Goal: Information Seeking & Learning: Find specific fact

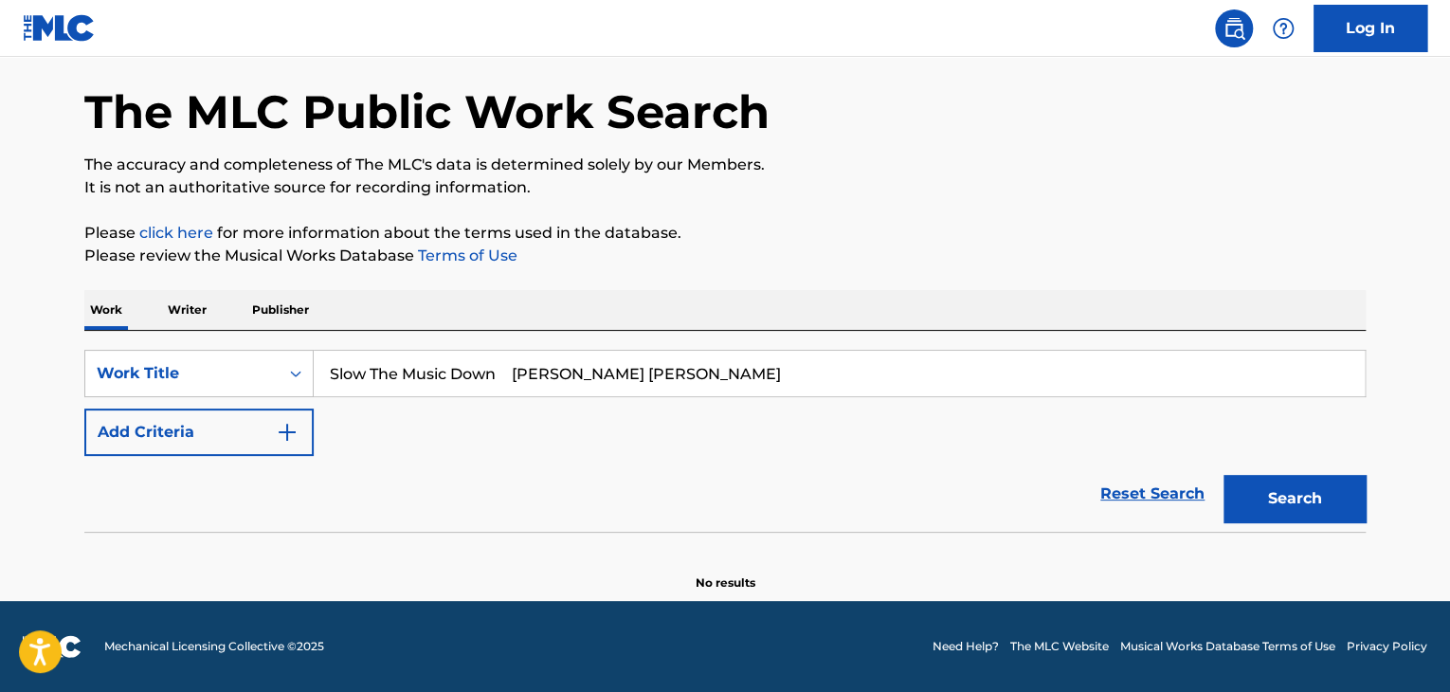
click at [925, 384] on input "Slow The Music Down [PERSON_NAME] [PERSON_NAME]" at bounding box center [839, 373] width 1051 height 45
type input "Slow The Music Down"
click at [247, 436] on button "Add Criteria" at bounding box center [198, 432] width 229 height 47
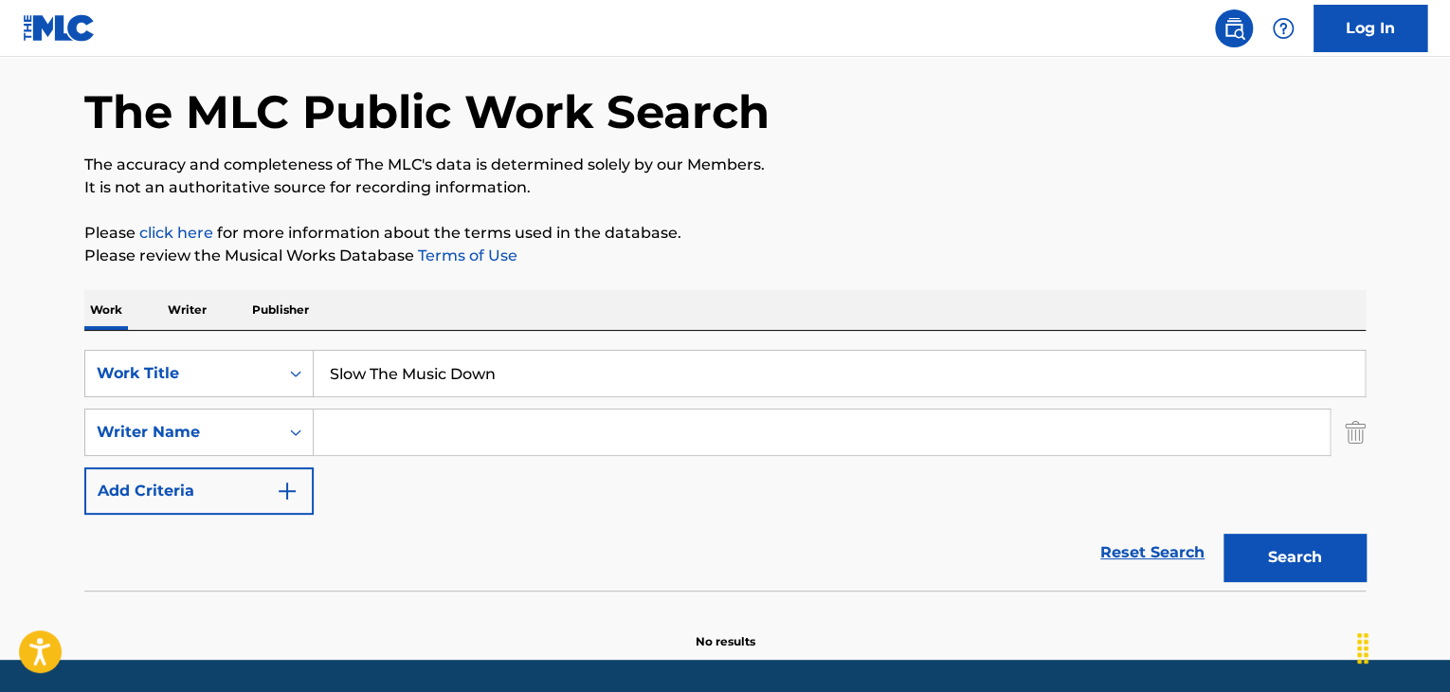
click at [464, 443] on input "Search Form" at bounding box center [822, 431] width 1016 height 45
paste input "[PERSON_NAME] [PERSON_NAME]"
type input "[PERSON_NAME] [PERSON_NAME]"
click at [1331, 549] on button "Search" at bounding box center [1295, 557] width 142 height 47
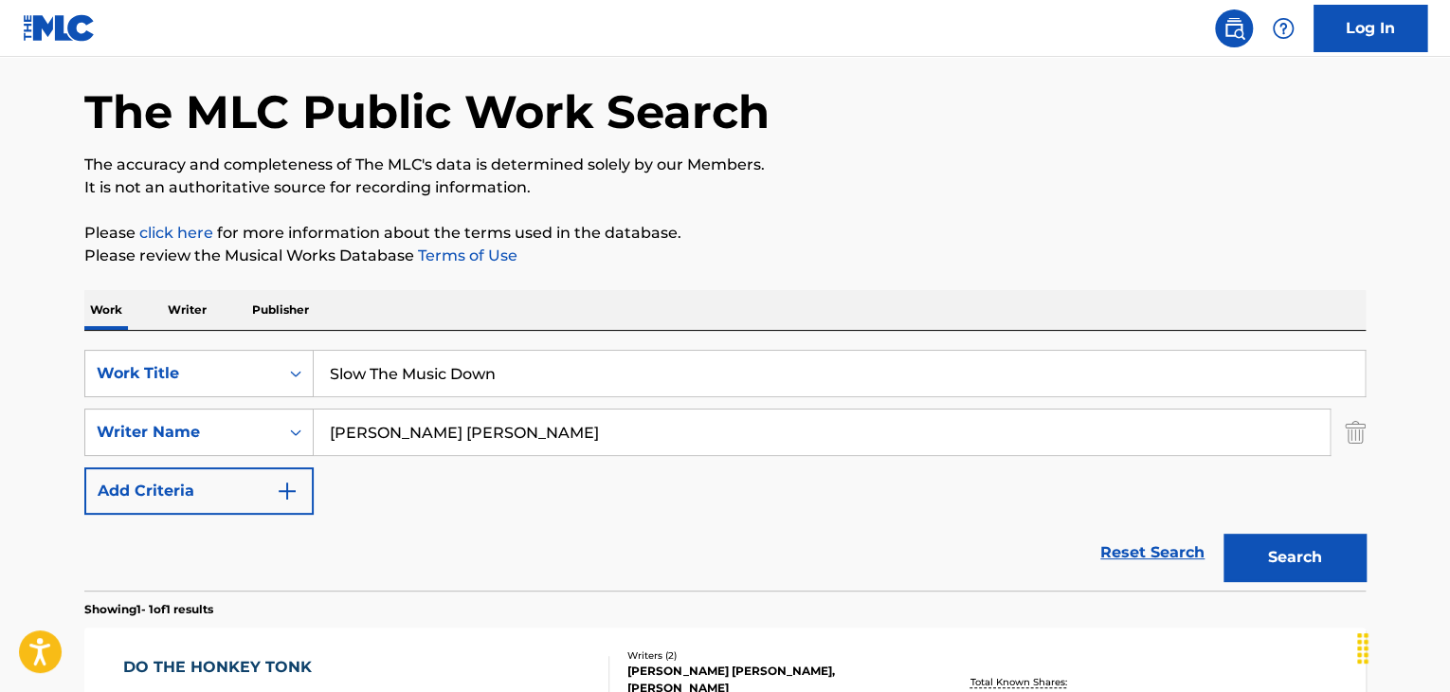
scroll to position [339, 0]
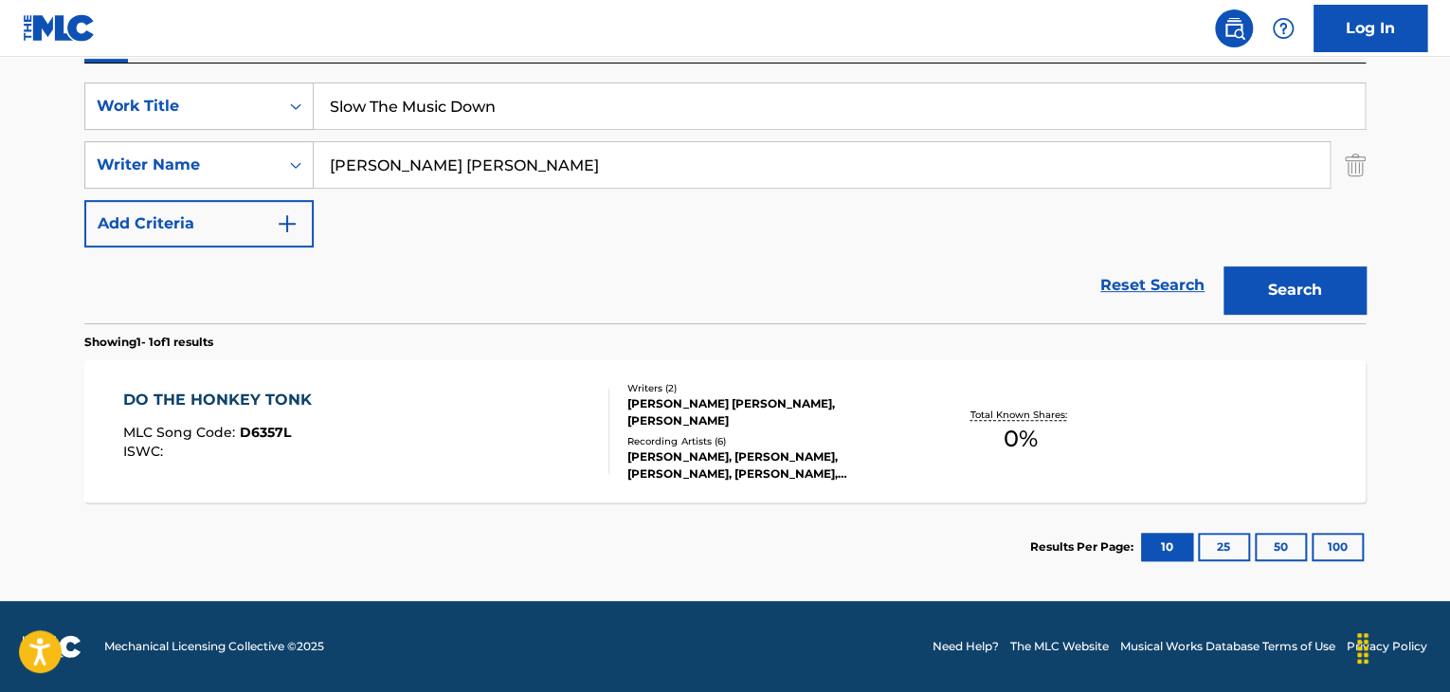
click at [438, 449] on div "DO THE HONKEY TONK MLC Song Code : D6357L ISWC :" at bounding box center [366, 431] width 487 height 85
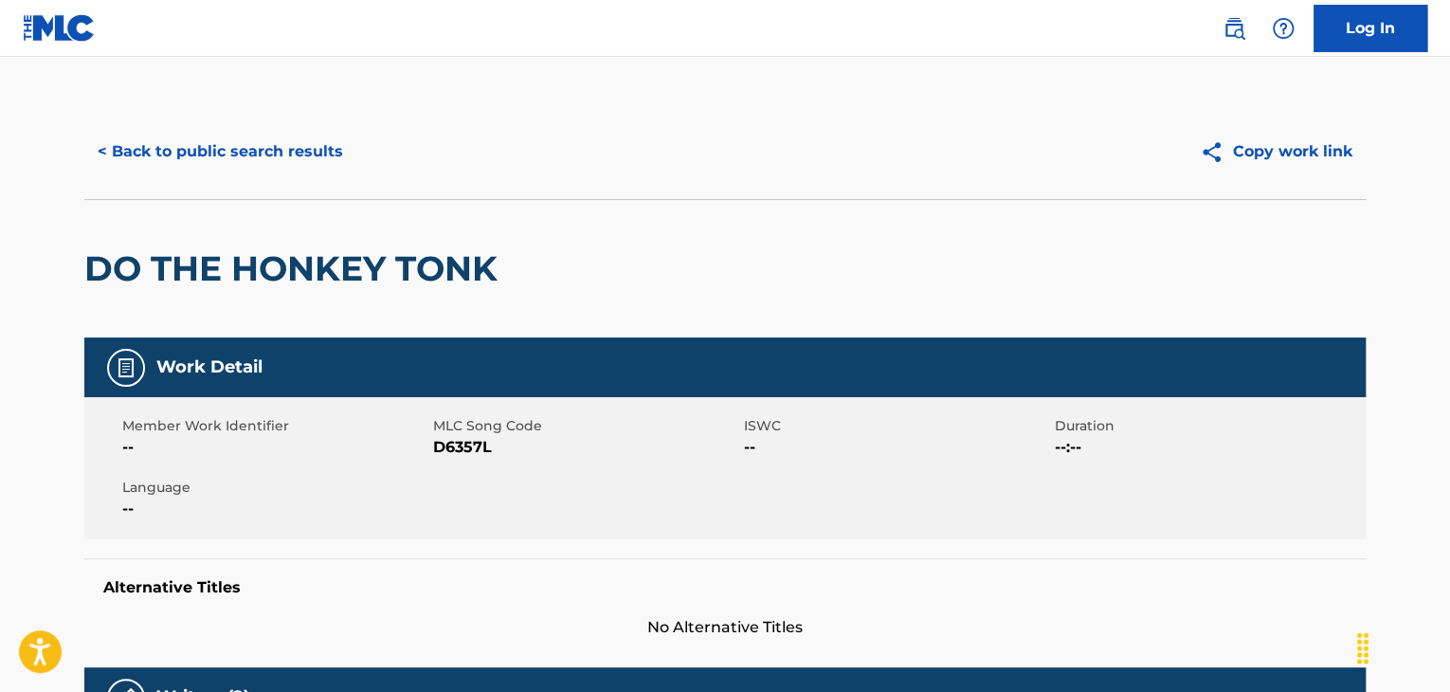
click at [140, 141] on button "< Back to public search results" at bounding box center [220, 151] width 272 height 47
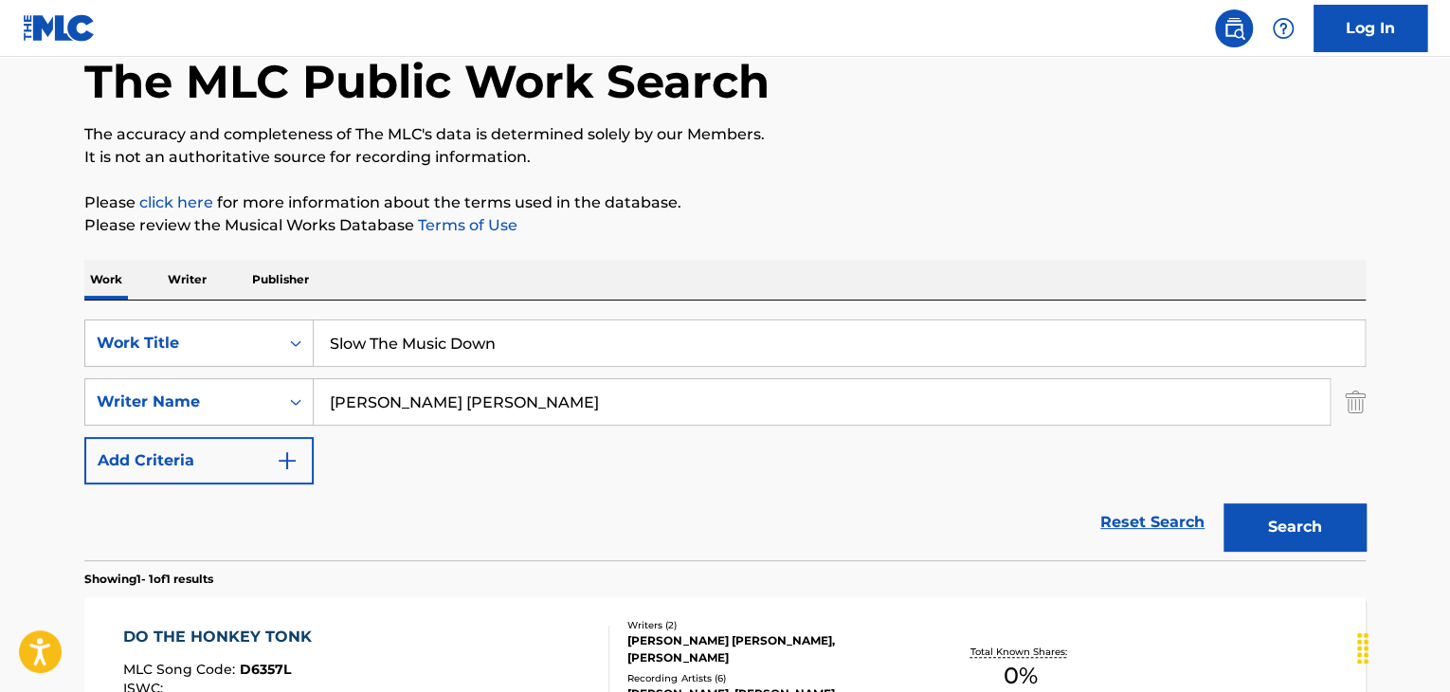
scroll to position [55, 0]
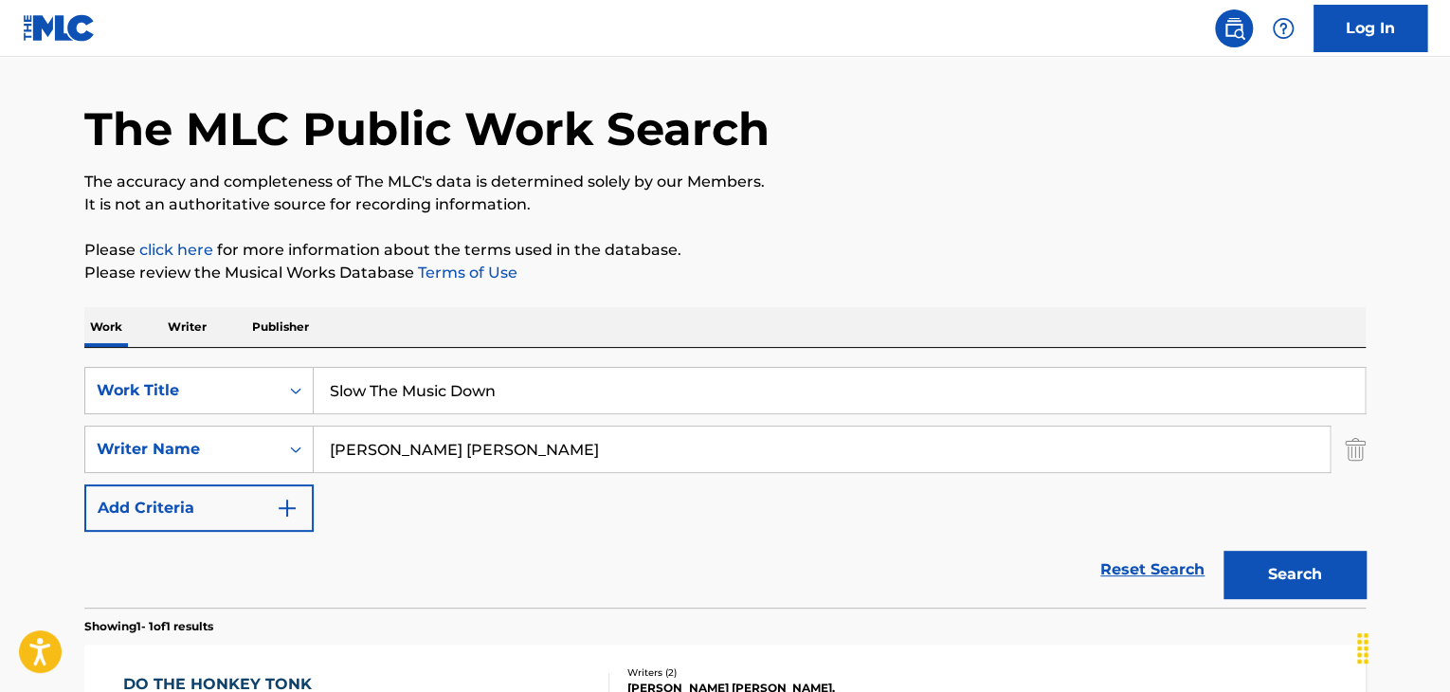
click at [190, 328] on p "Writer" at bounding box center [187, 327] width 50 height 40
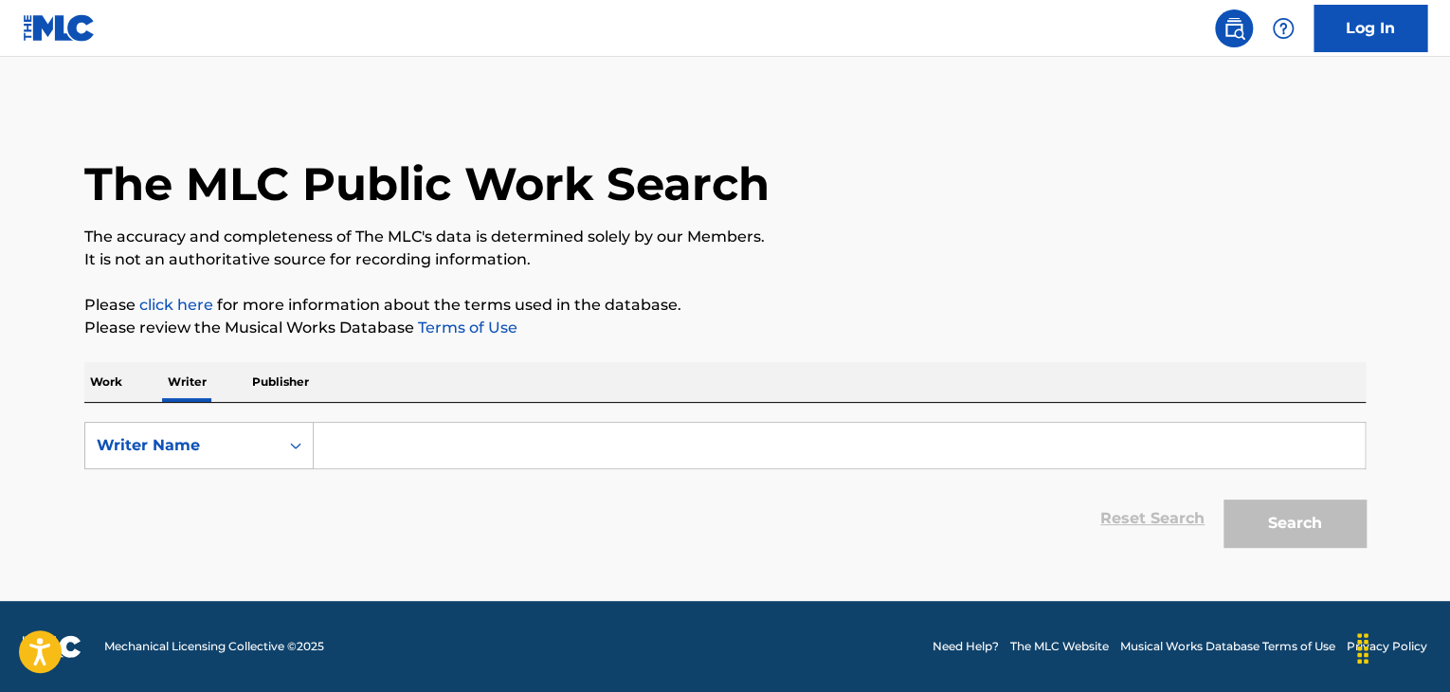
click at [296, 378] on p "Publisher" at bounding box center [280, 382] width 68 height 40
click at [122, 380] on p "Work" at bounding box center [106, 382] width 44 height 40
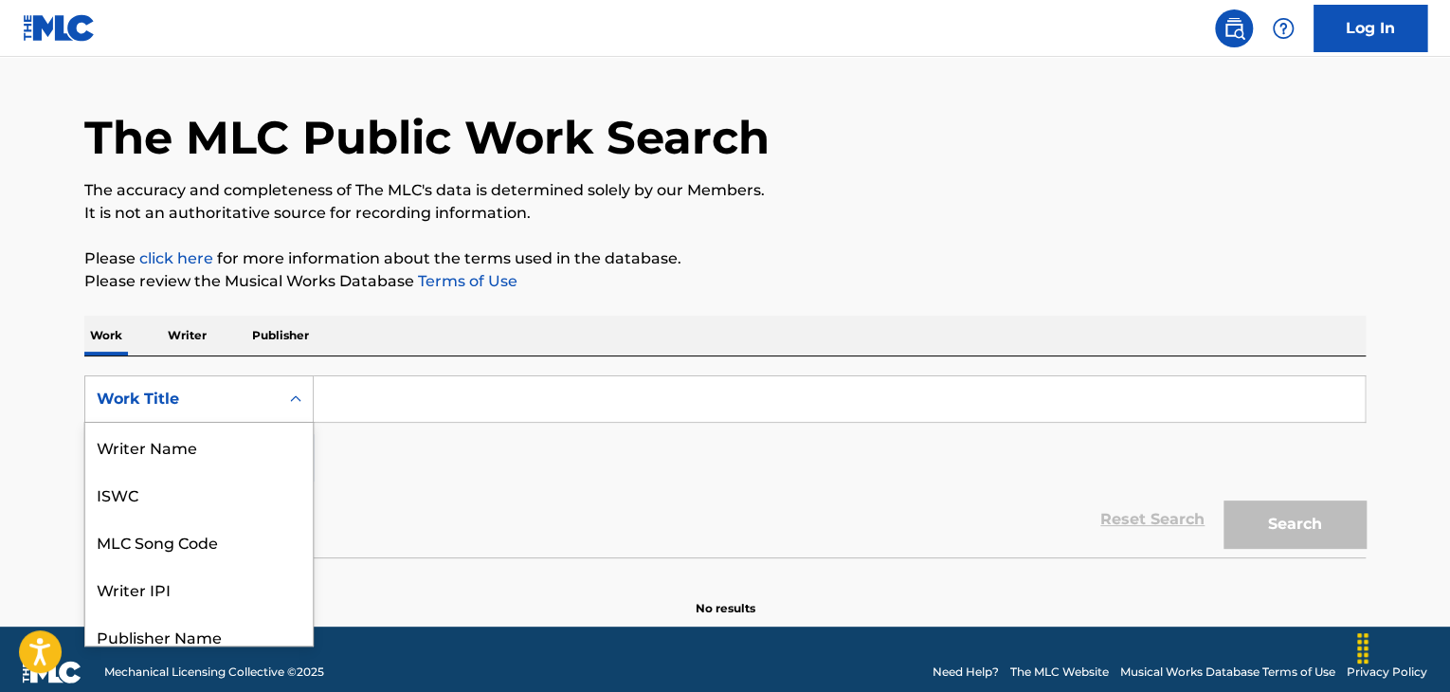
scroll to position [62, 0]
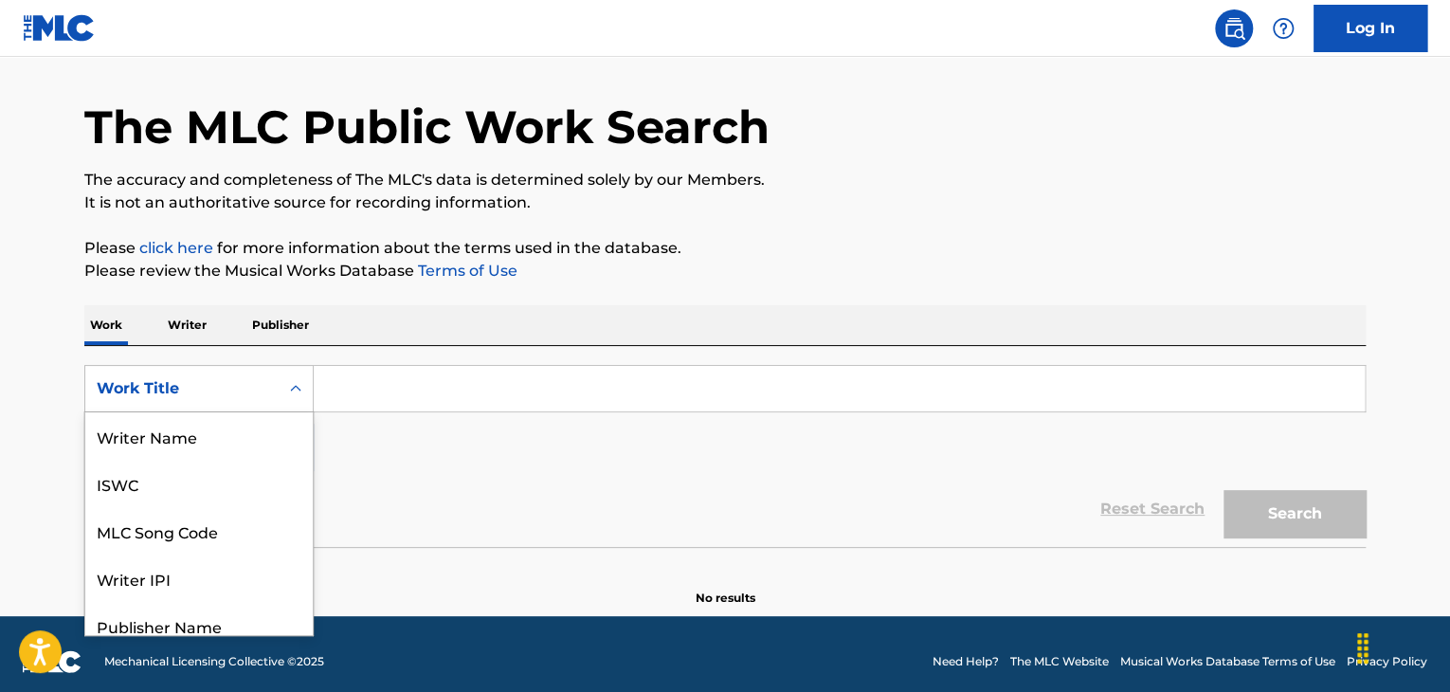
click at [282, 412] on div "8 results available. Use Up and Down to choose options, press Enter to select t…" at bounding box center [198, 388] width 229 height 47
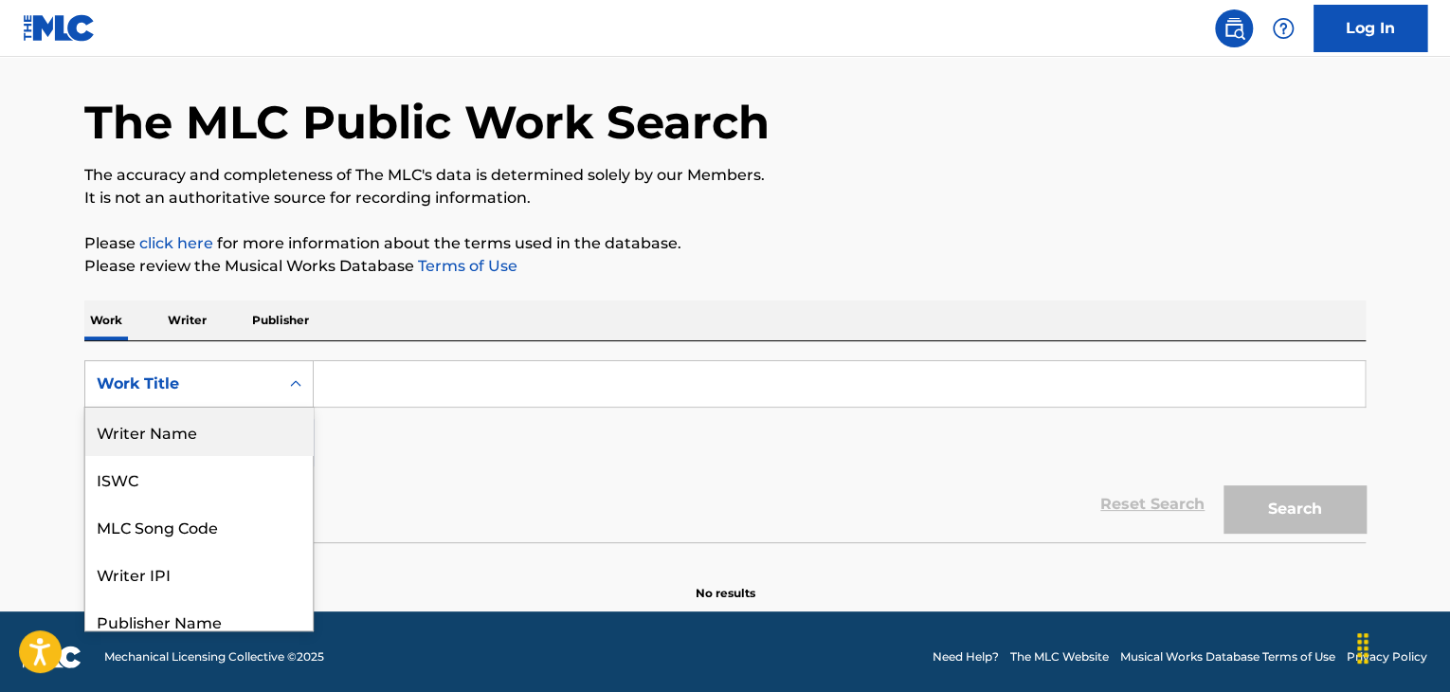
scroll to position [155, 0]
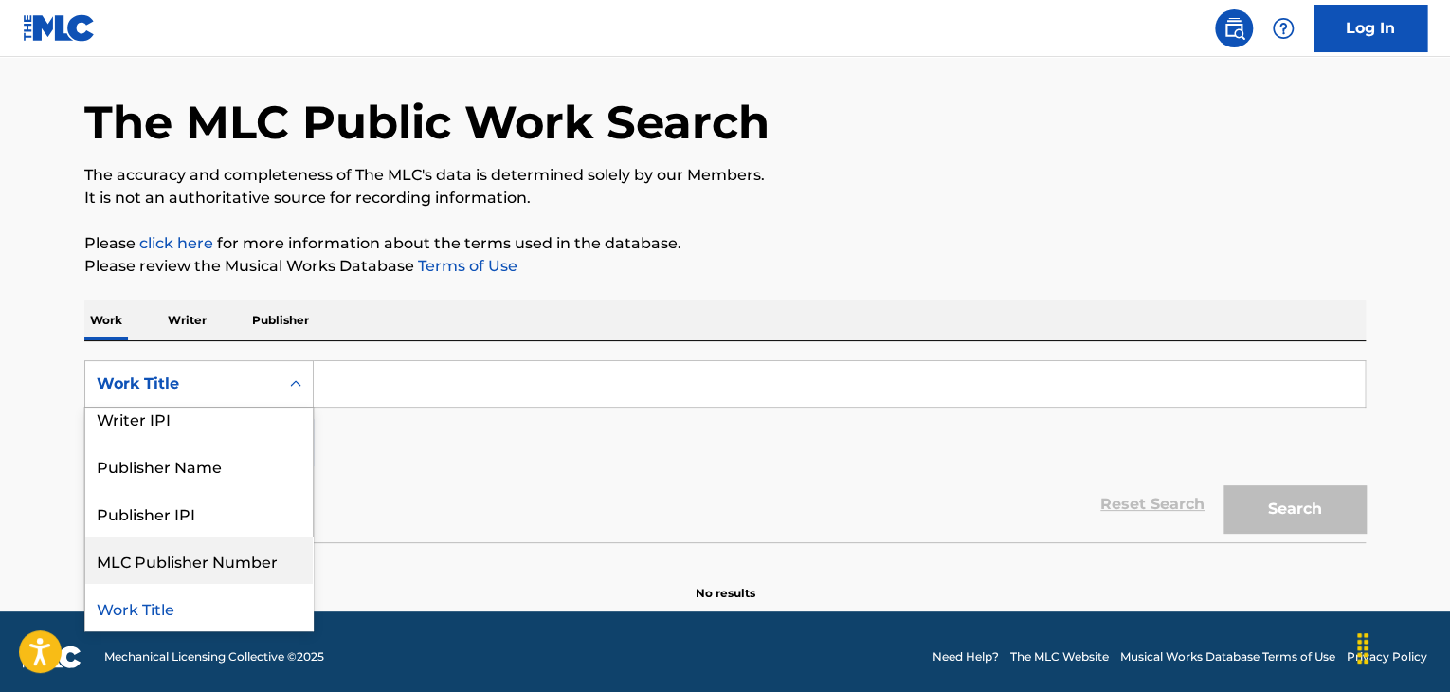
click at [227, 575] on div "MLC Publisher Number" at bounding box center [198, 559] width 227 height 47
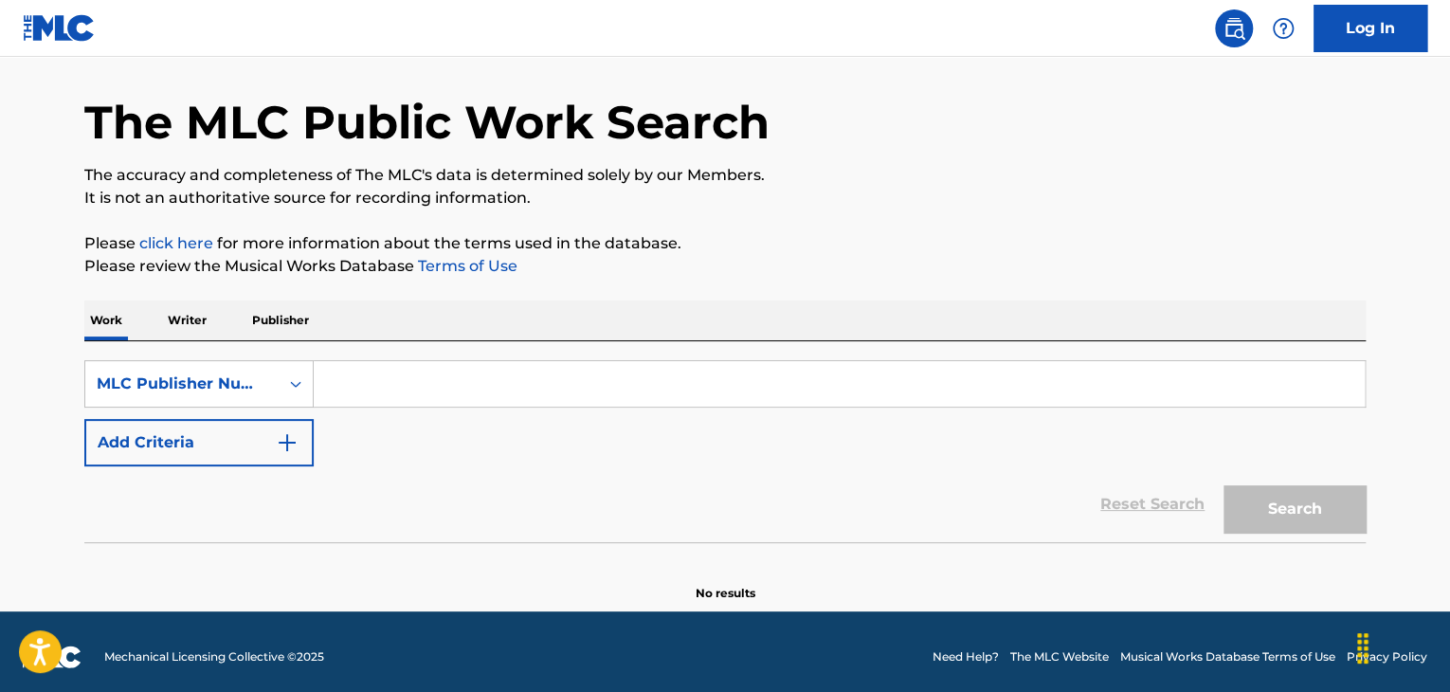
click at [500, 368] on input "Search Form" at bounding box center [839, 383] width 1051 height 45
paste input "SC30NL"
click at [1323, 510] on button "Search" at bounding box center [1295, 508] width 142 height 47
drag, startPoint x: 482, startPoint y: 364, endPoint x: 13, endPoint y: 304, distance: 472.0
click at [0, 313] on main "The MLC Public Work Search The accuracy and completeness of The MLC's data is d…" at bounding box center [725, 303] width 1450 height 616
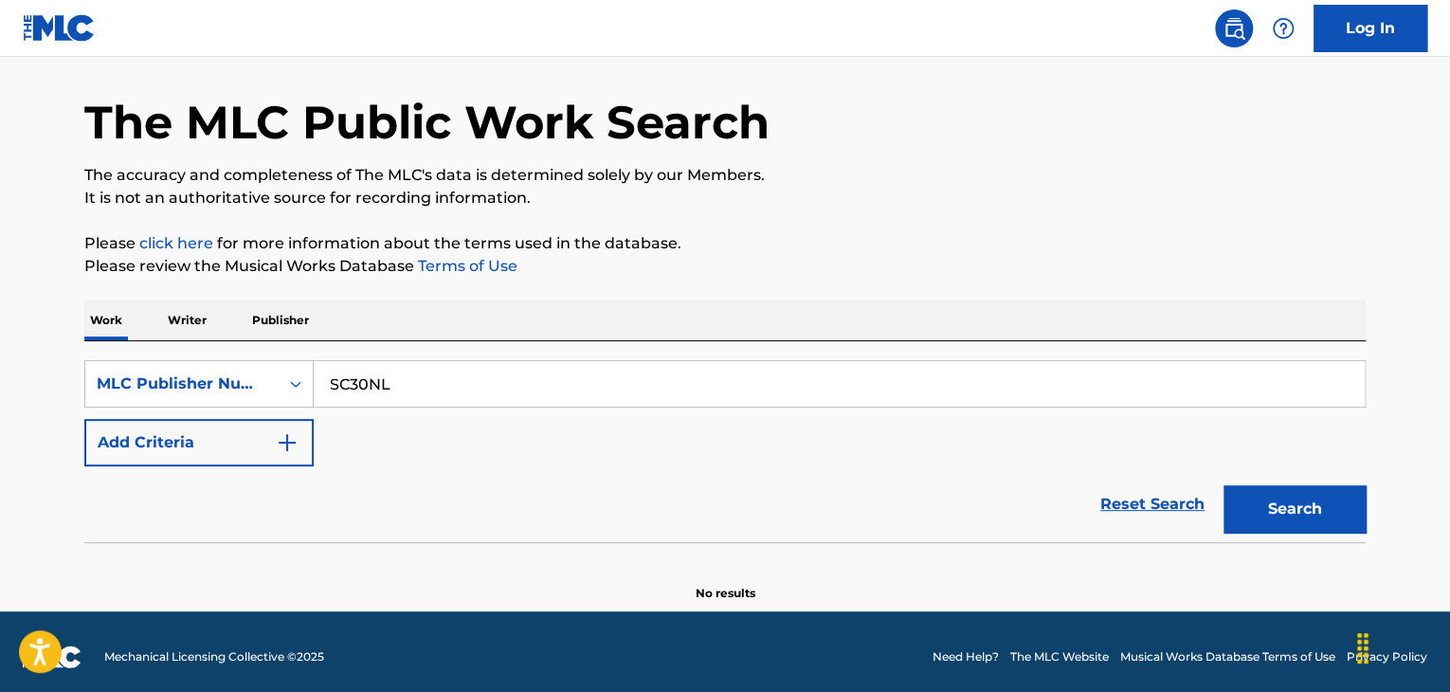
paste input "ock-A-Dilly Alabam [PERSON_NAME]"
type input "Sock-A-Dilly Alabam [PERSON_NAME]"
click at [106, 318] on p "Work" at bounding box center [106, 320] width 44 height 40
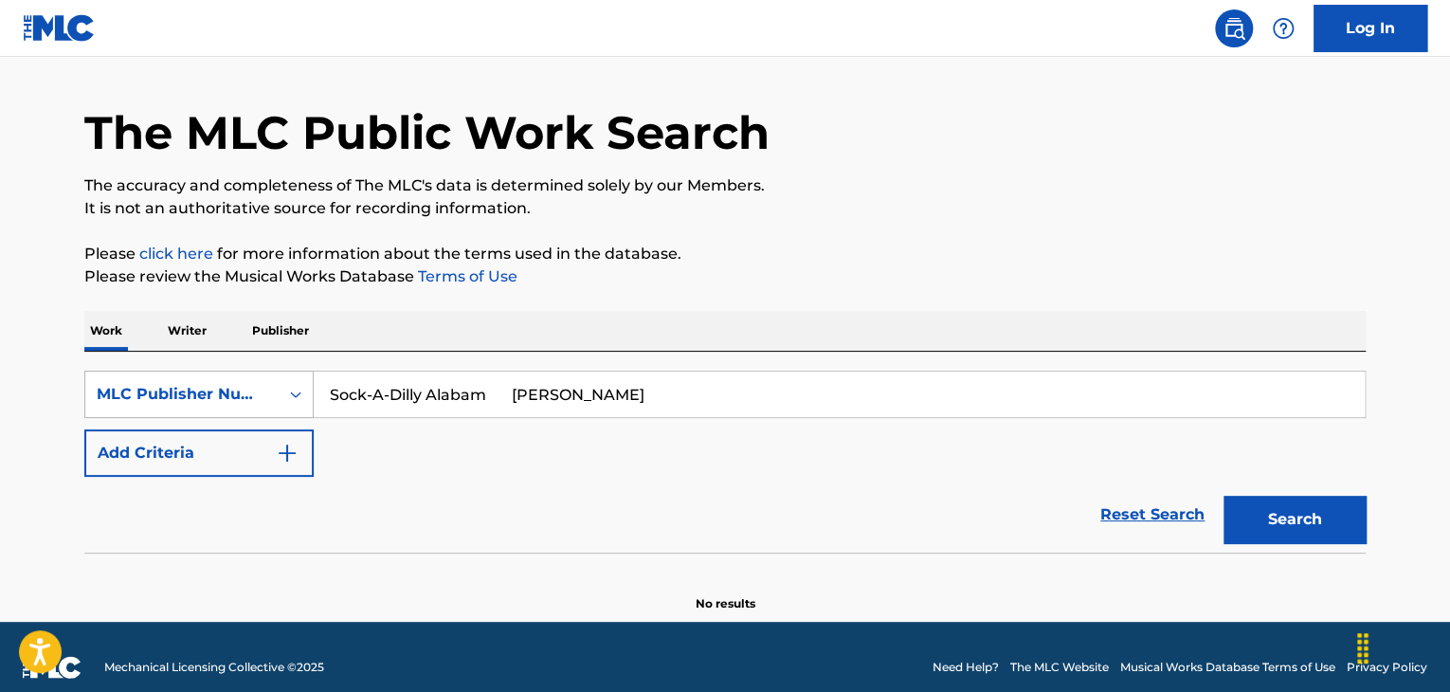
click at [253, 418] on div "MLC Publisher Number" at bounding box center [198, 394] width 229 height 47
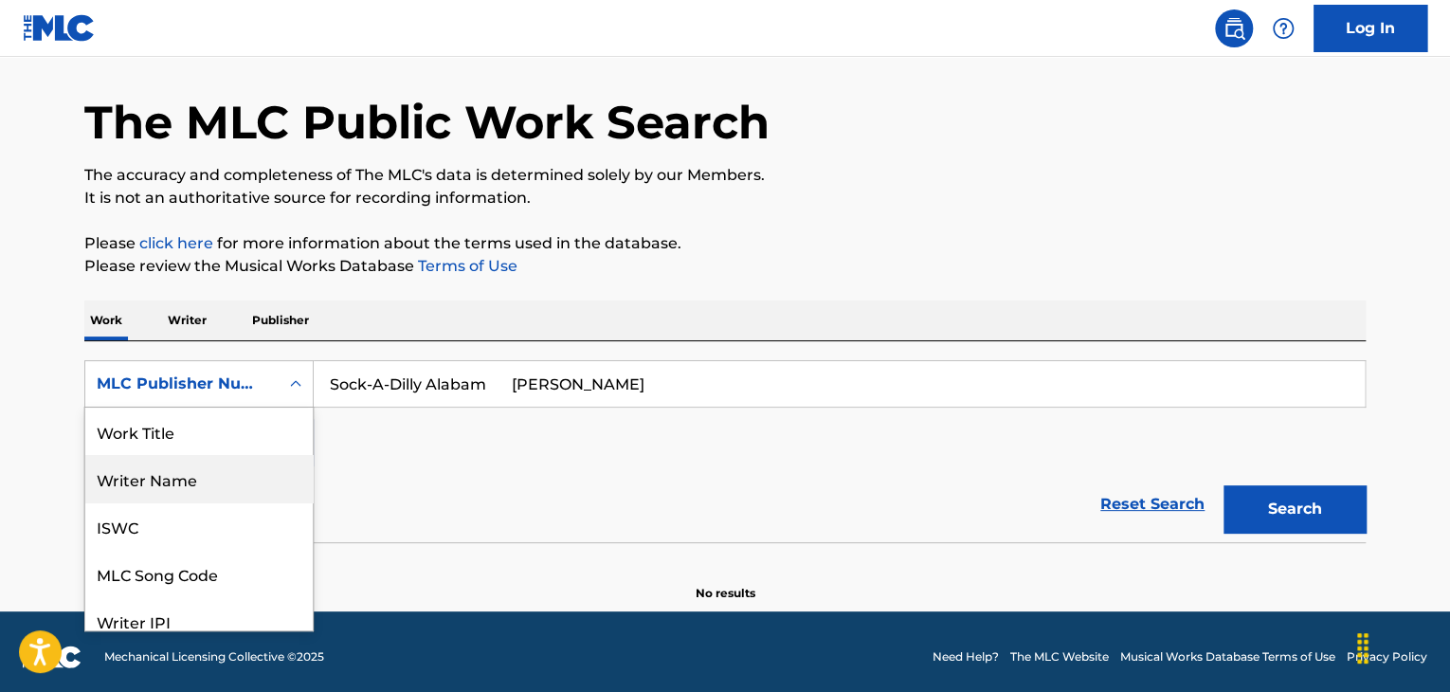
click at [190, 435] on div "Work Title" at bounding box center [198, 431] width 227 height 47
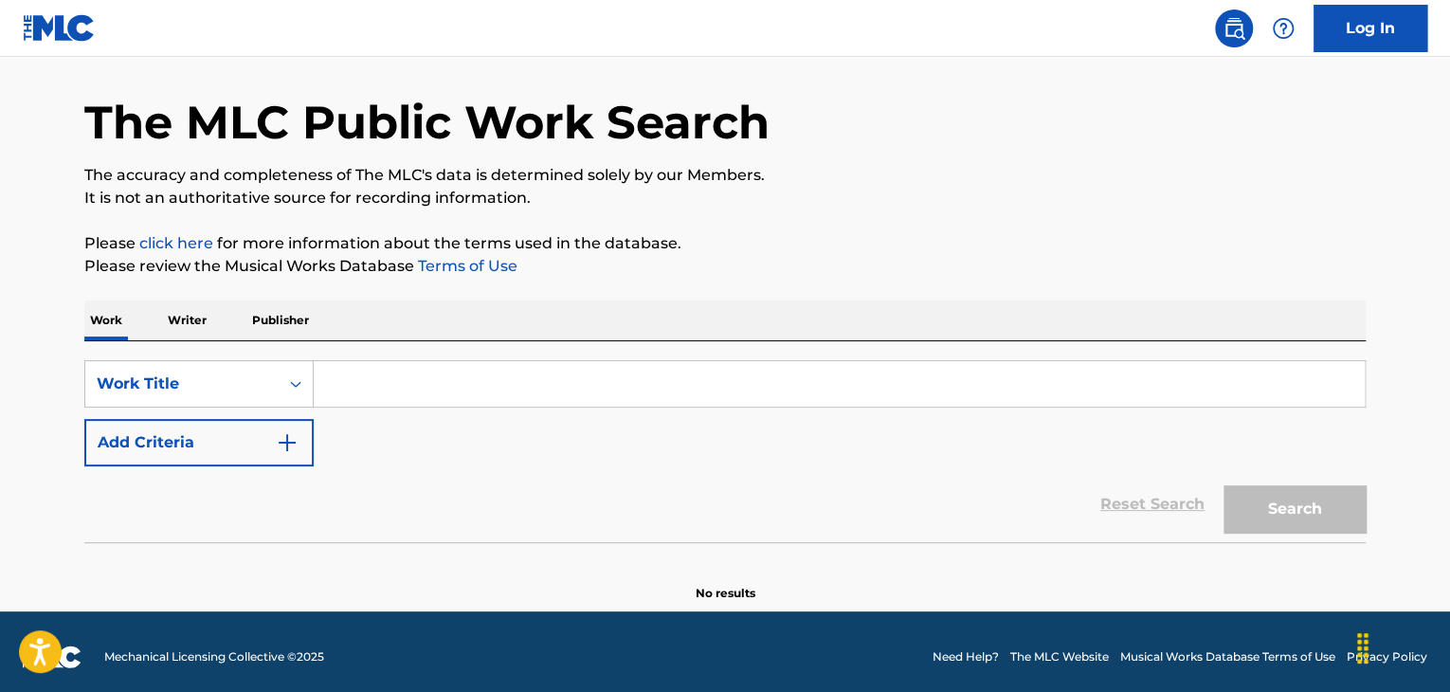
click at [561, 388] on input "Search Form" at bounding box center [839, 383] width 1051 height 45
paste input "Sock-A-Dilly Alabam [PERSON_NAME]"
type input "Sock-A-Dilly Alabam [PERSON_NAME]"
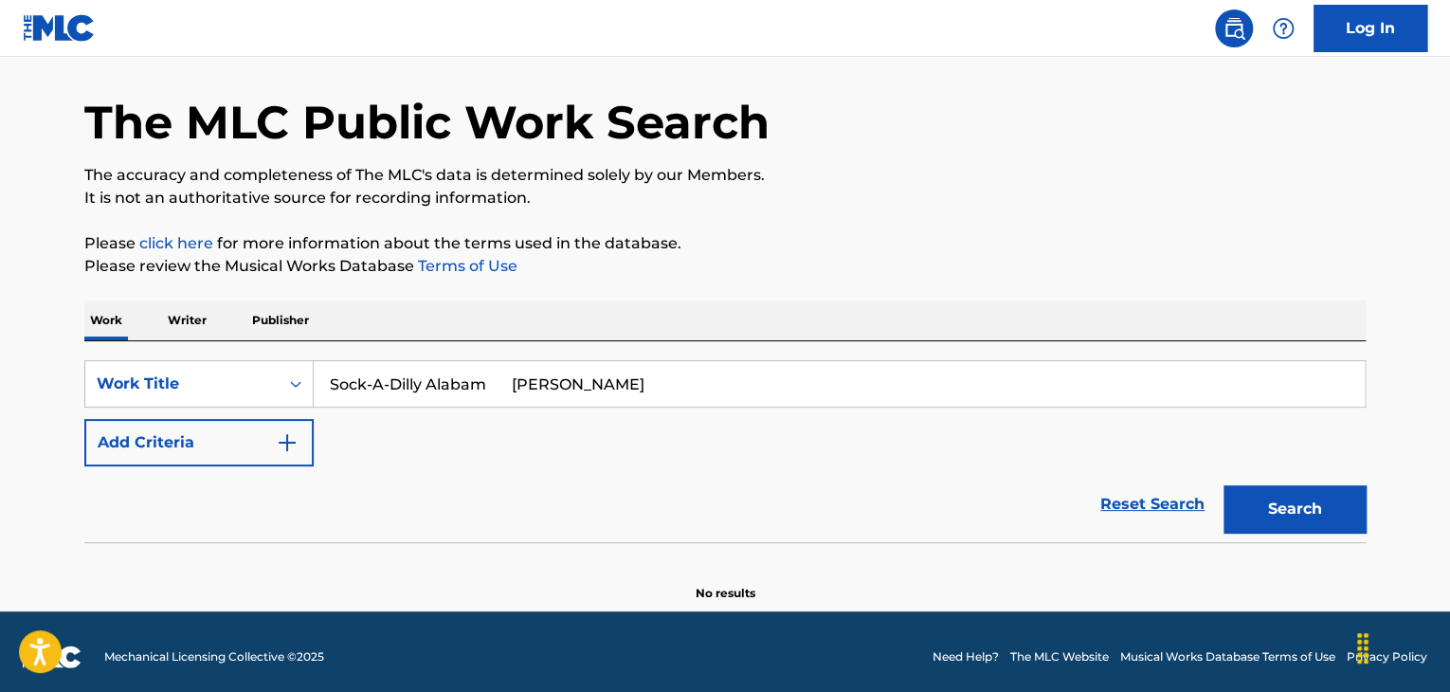
click at [425, 380] on input "Sock-A-Dilly Alabam [PERSON_NAME]" at bounding box center [839, 383] width 1051 height 45
drag, startPoint x: 494, startPoint y: 383, endPoint x: 930, endPoint y: 418, distance: 437.4
click at [924, 418] on div "SearchWithCriteria836e2785-0c01-4d3a-8231-f79d626062a8 Work Title Sock-A-Dilly …" at bounding box center [725, 413] width 1282 height 106
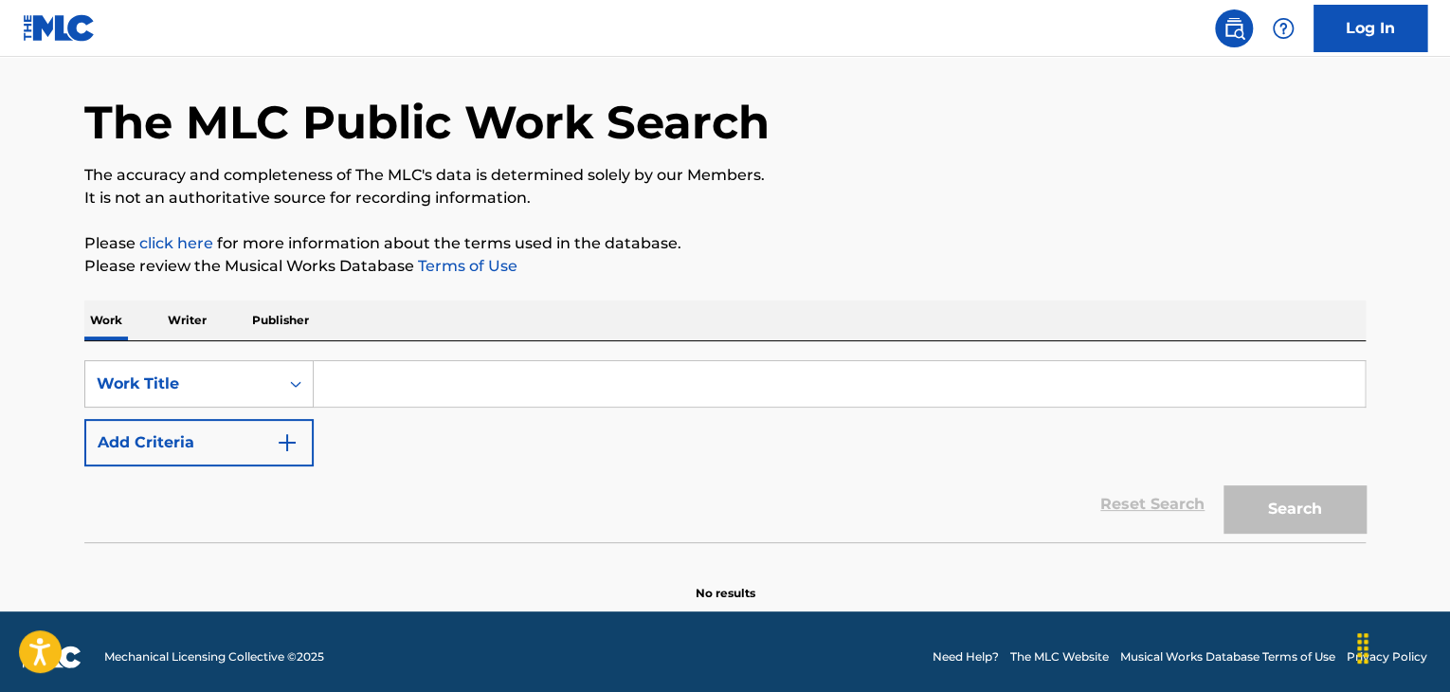
click at [419, 398] on input "Search Form" at bounding box center [839, 383] width 1051 height 45
paste input "Sock-A-Dilly Alabam [PERSON_NAME]"
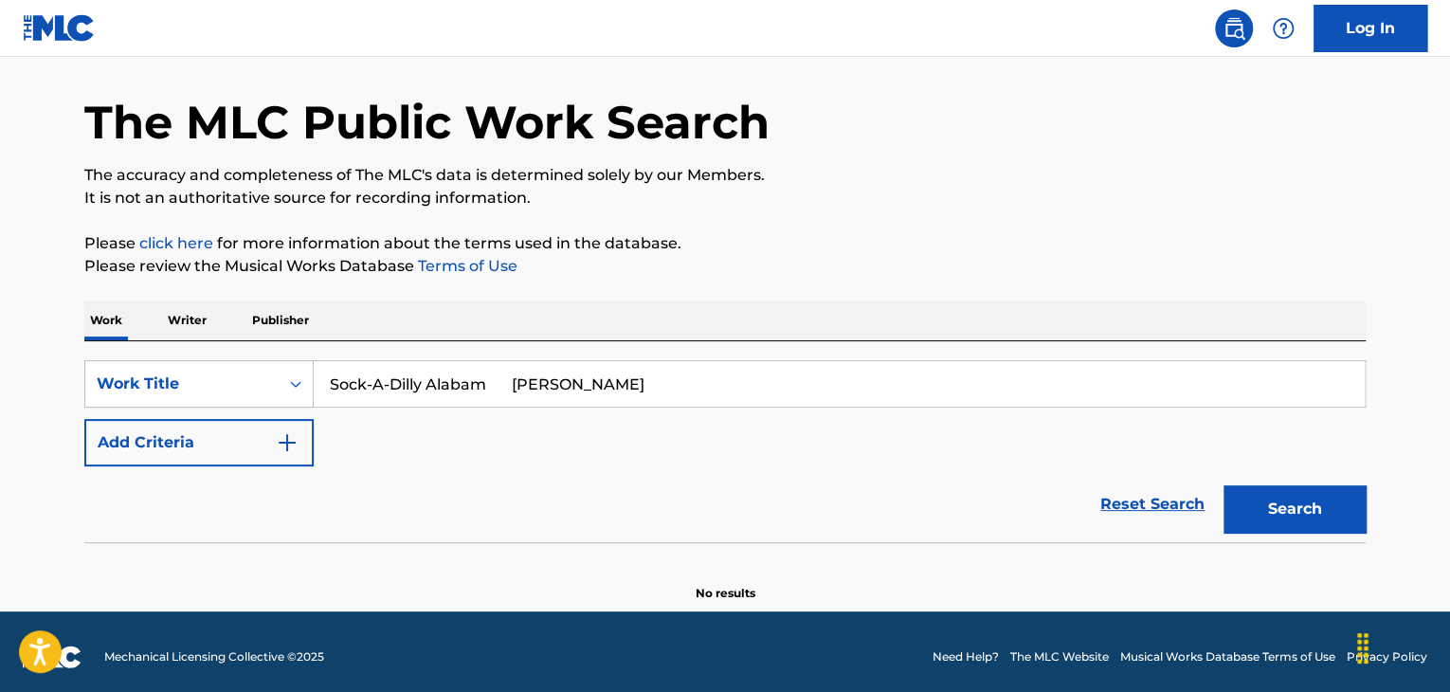
drag, startPoint x: 490, startPoint y: 384, endPoint x: 1013, endPoint y: 391, distance: 523.3
click at [980, 384] on input "Sock-A-Dilly Alabam [PERSON_NAME]" at bounding box center [839, 383] width 1051 height 45
type input "Sock-A-Dilly Alabam"
click at [221, 426] on button "Add Criteria" at bounding box center [198, 442] width 229 height 47
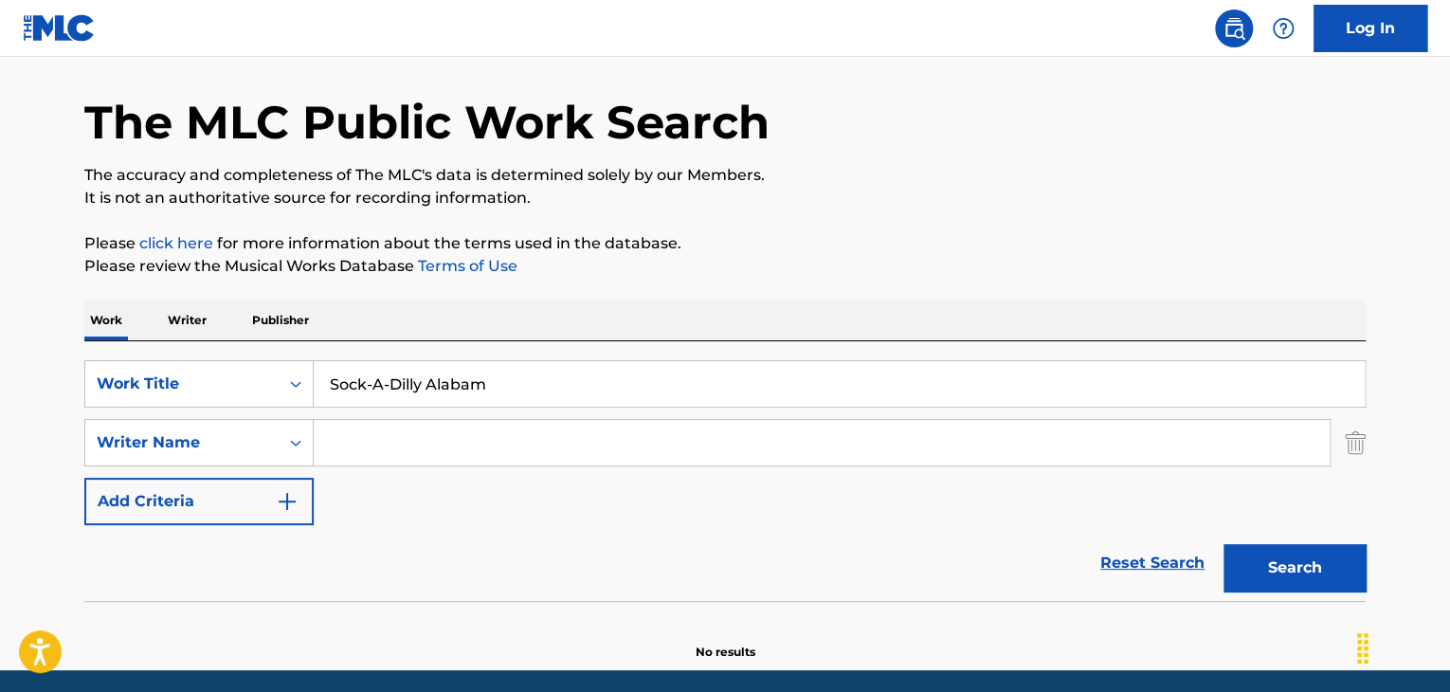
click at [438, 438] on input "Search Form" at bounding box center [822, 442] width 1016 height 45
paste input "[PERSON_NAME]"
type input "[PERSON_NAME]"
click at [1303, 560] on button "Search" at bounding box center [1295, 567] width 142 height 47
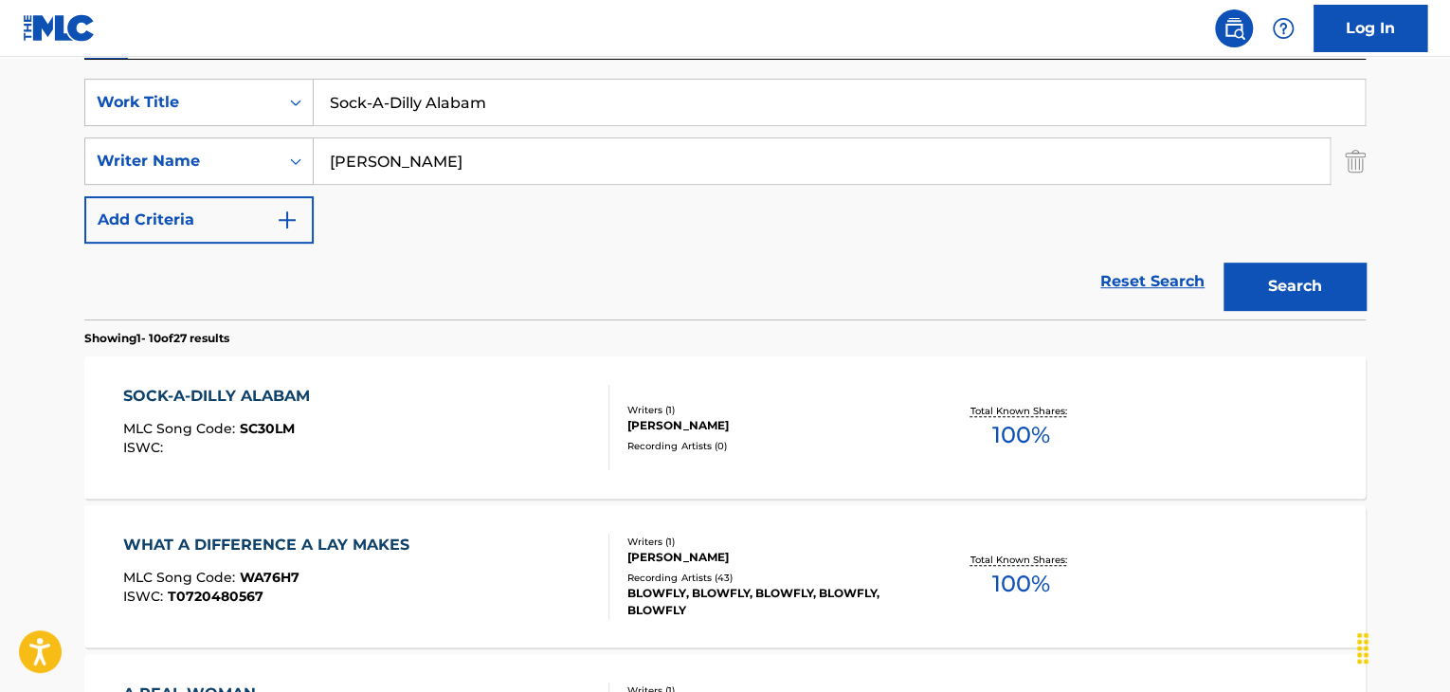
scroll to position [346, 0]
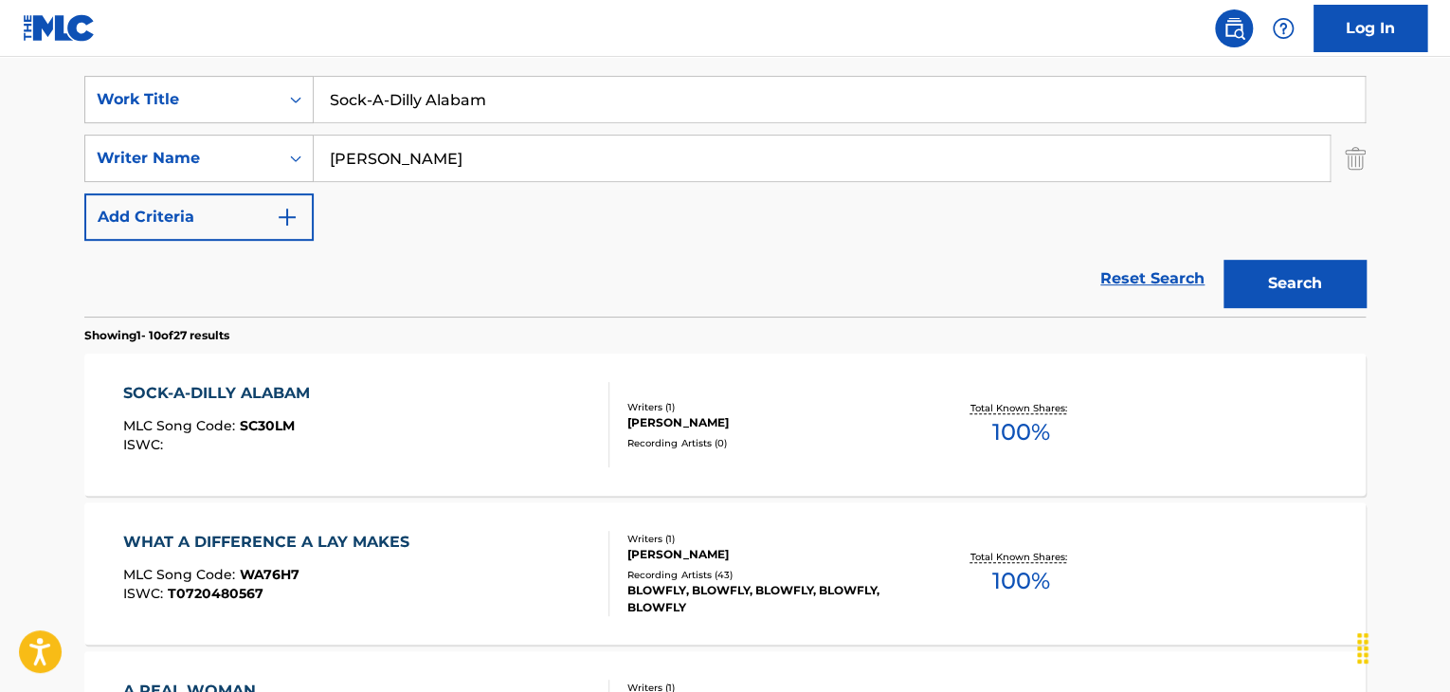
click at [508, 391] on div "SOCK-A-DILLY ALABAM MLC Song Code : SC30LM ISWC :" at bounding box center [366, 424] width 487 height 85
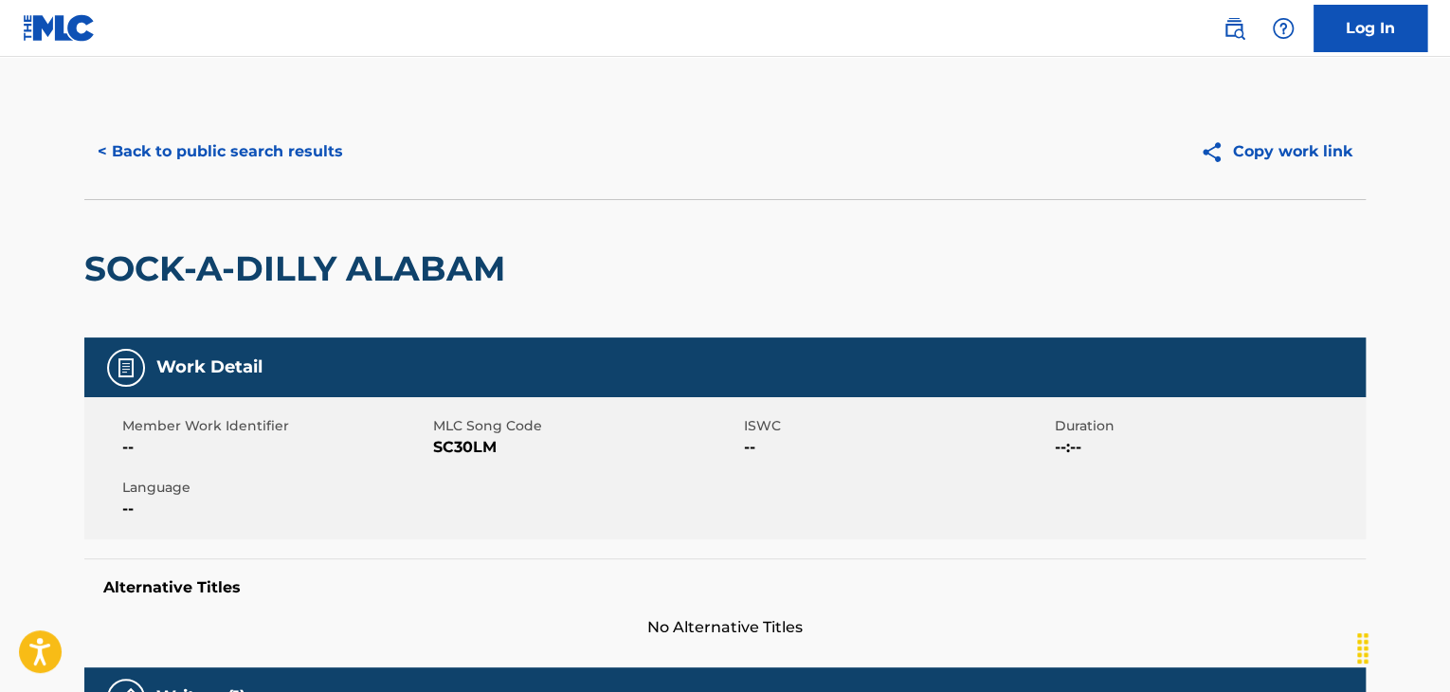
click at [236, 141] on button "< Back to public search results" at bounding box center [220, 151] width 272 height 47
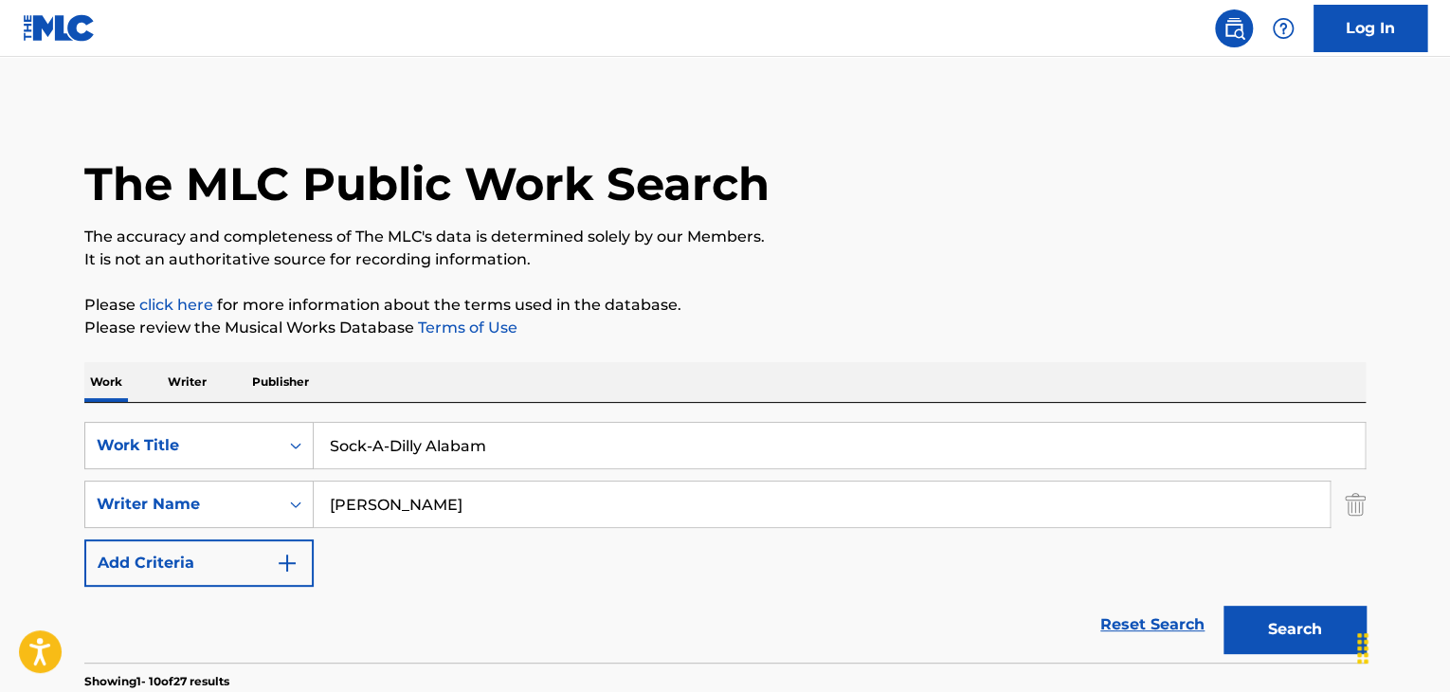
scroll to position [346, 0]
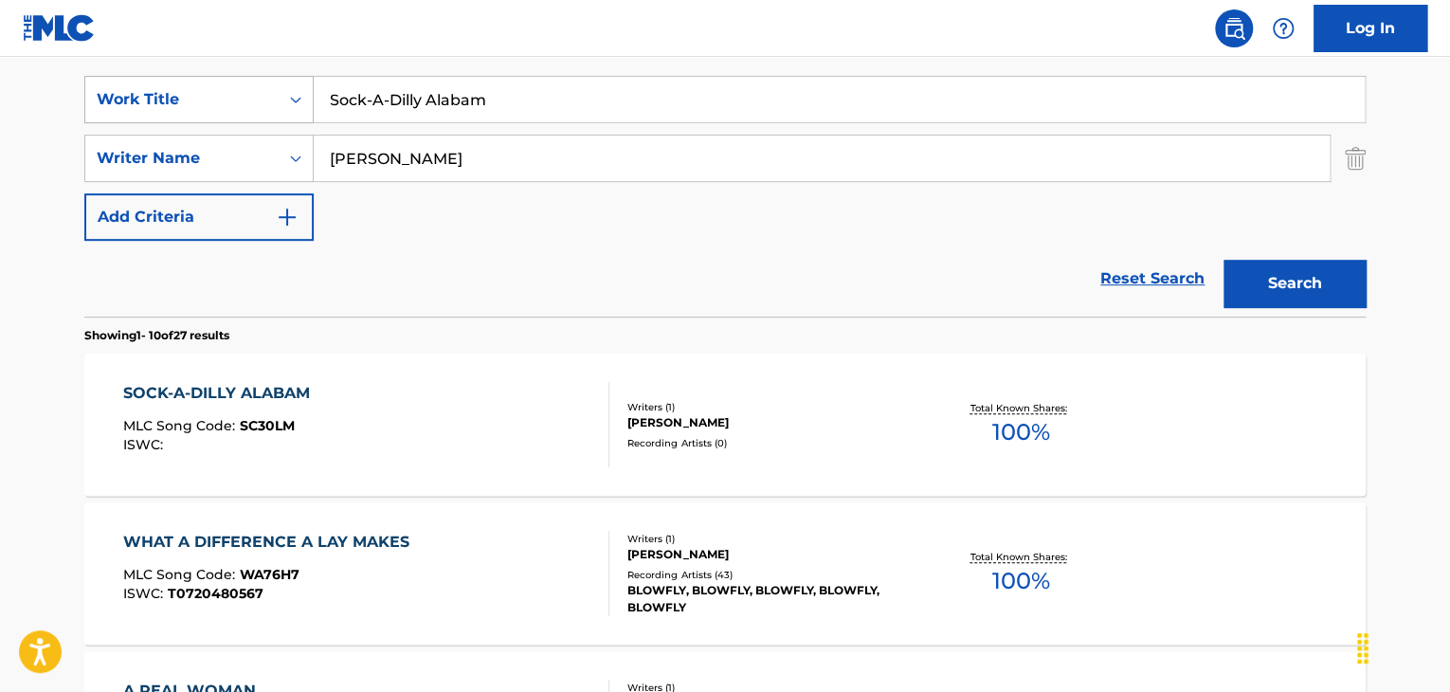
drag, startPoint x: 383, startPoint y: 74, endPoint x: 159, endPoint y: 85, distance: 224.0
click at [205, 71] on div "SearchWithCriteria836e2785-0c01-4d3a-8231-f79d626062a8 Work Title Sock-A-Dilly …" at bounding box center [725, 187] width 1282 height 260
paste input "mewhere [PERSON_NAME]"
drag, startPoint x: 469, startPoint y: 94, endPoint x: 810, endPoint y: 116, distance: 341.9
click at [797, 113] on input "Somewhere [PERSON_NAME]" at bounding box center [839, 99] width 1051 height 45
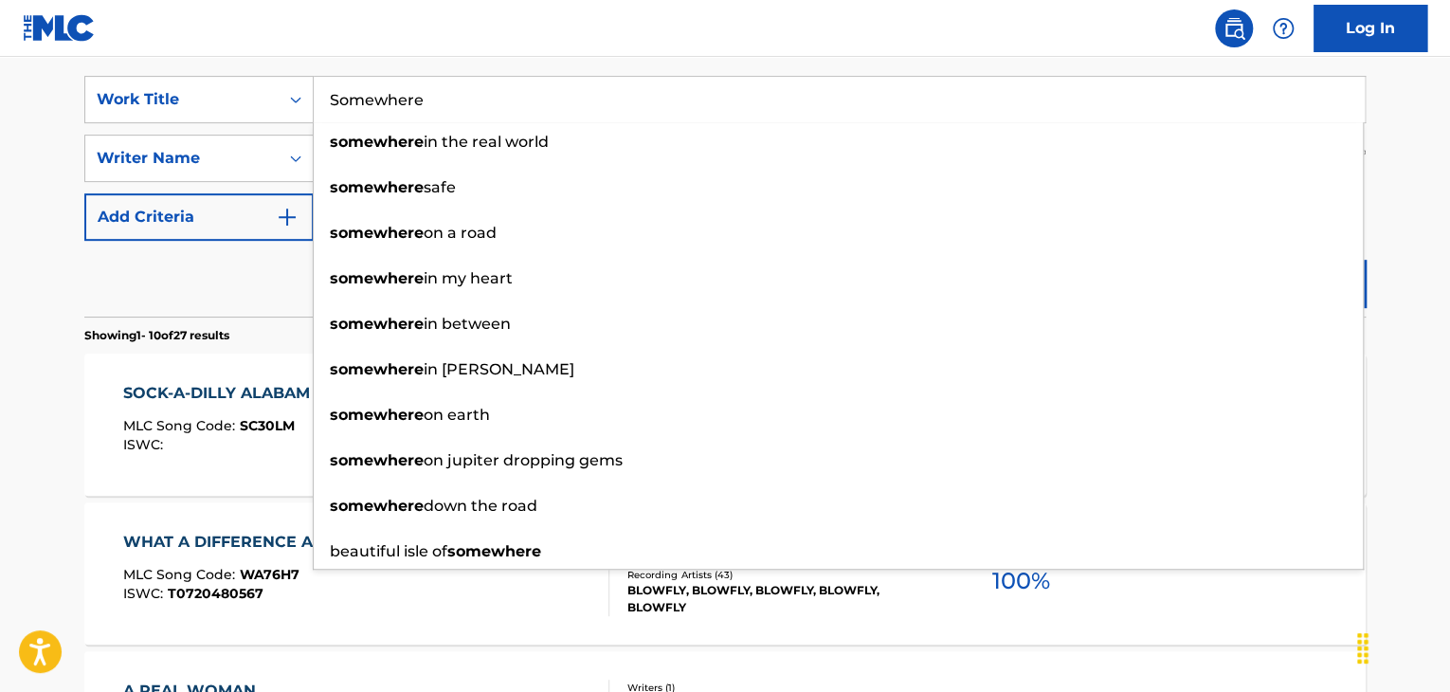
type input "Somewhere"
click at [192, 271] on div "Reset Search Search" at bounding box center [725, 279] width 1282 height 76
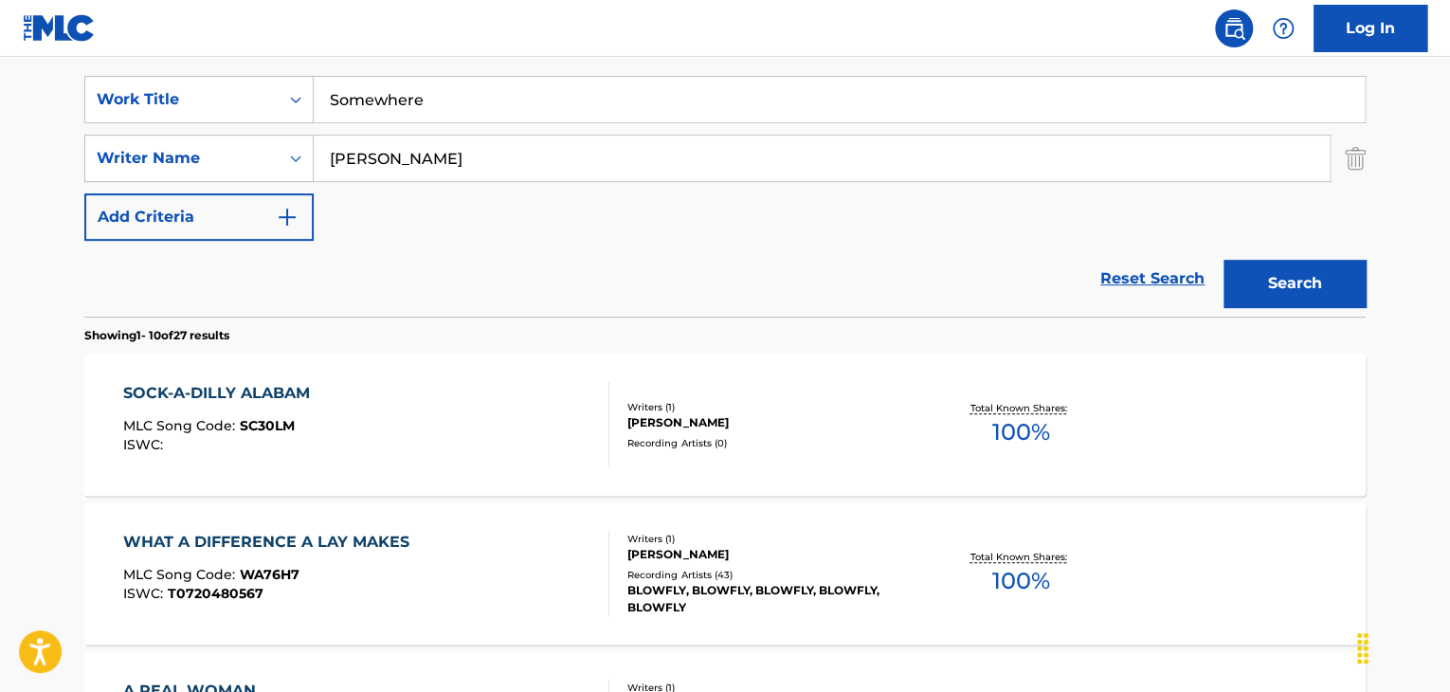
drag, startPoint x: 440, startPoint y: 164, endPoint x: 45, endPoint y: 140, distance: 395.0
paste input "[PERSON_NAME]"
type input "[PERSON_NAME]"
click at [1287, 272] on button "Search" at bounding box center [1295, 283] width 142 height 47
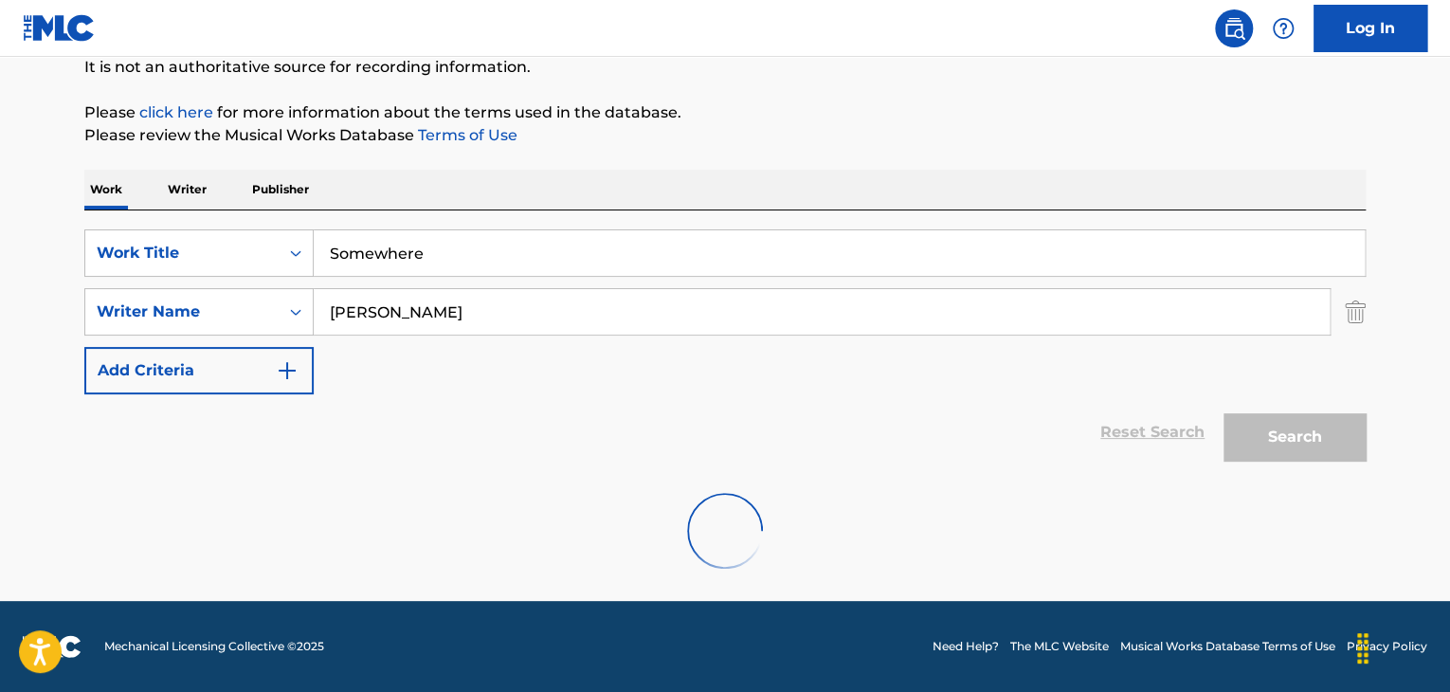
scroll to position [339, 0]
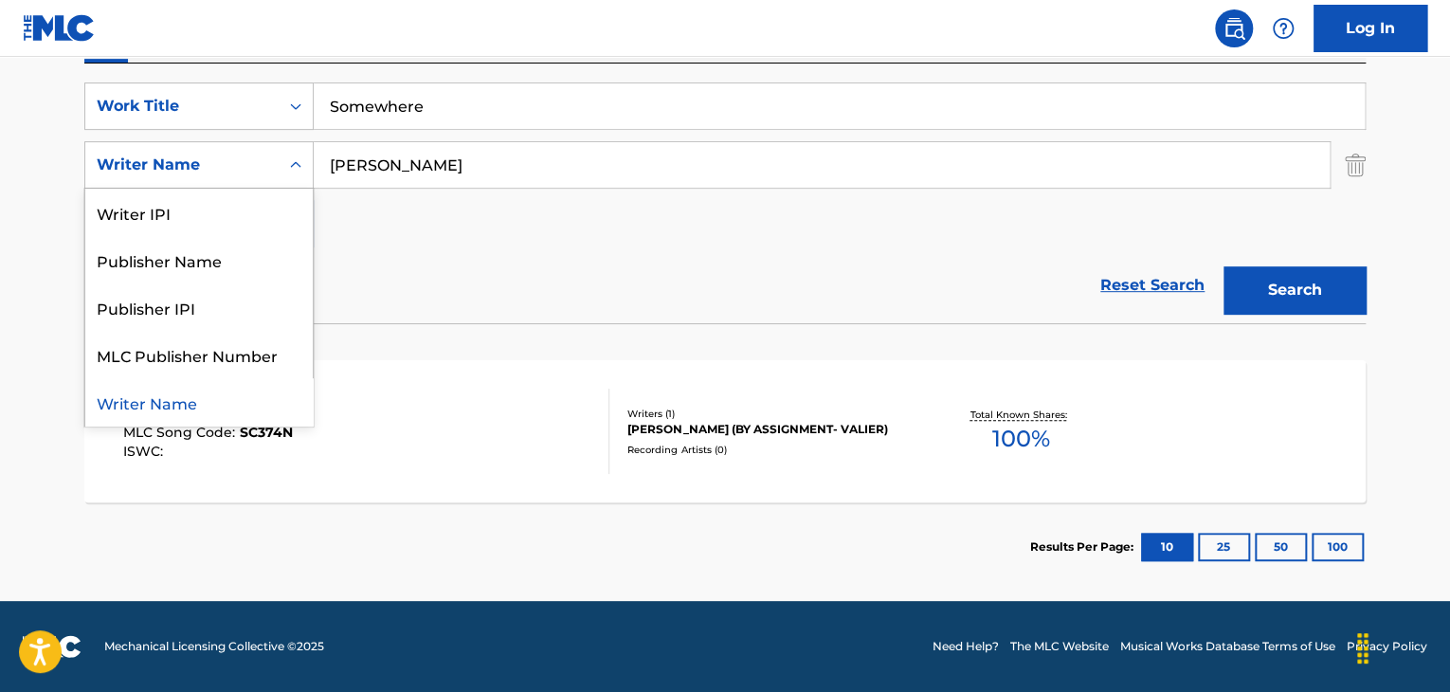
click at [288, 165] on icon "Search Form" at bounding box center [295, 164] width 19 height 19
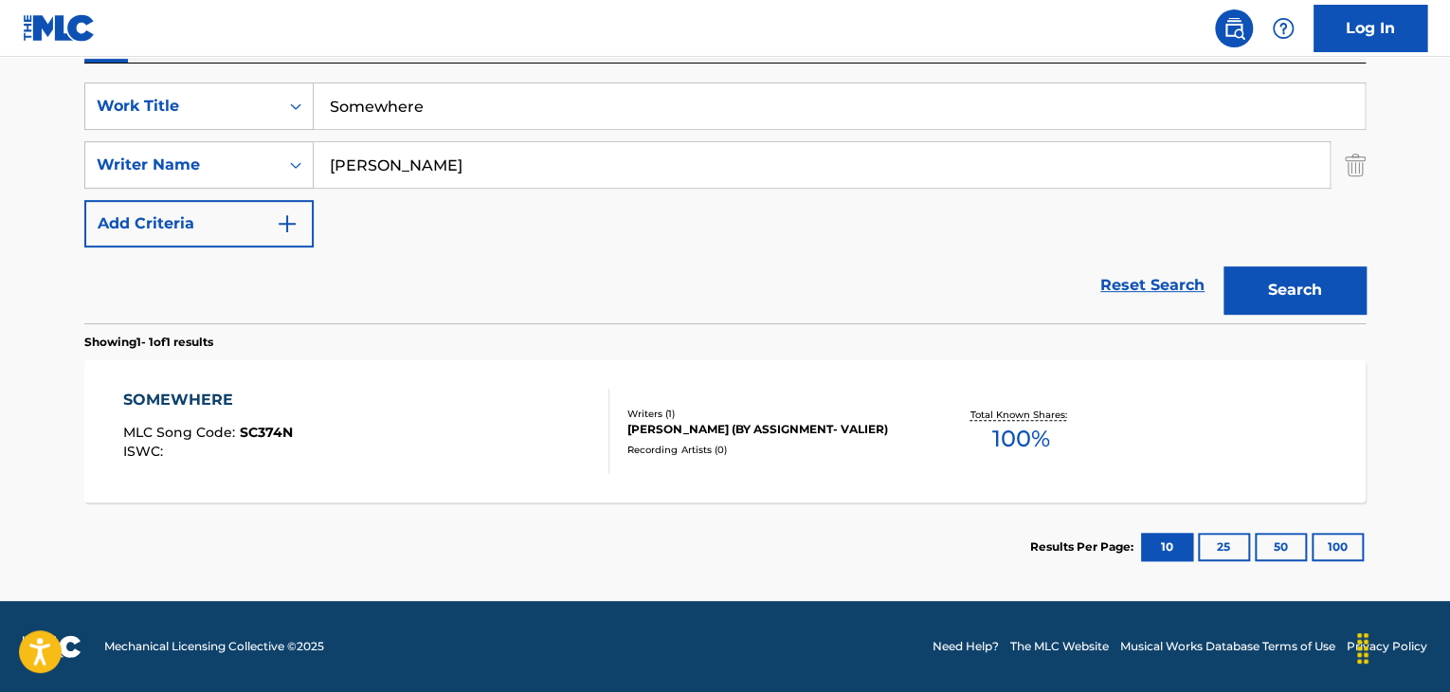
drag, startPoint x: 522, startPoint y: 106, endPoint x: 0, endPoint y: -3, distance: 533.5
click at [0, 0] on html "Accessibility Screen-Reader Guide, Feedback, and Issue Reporting | New window C…" at bounding box center [725, 7] width 1450 height 692
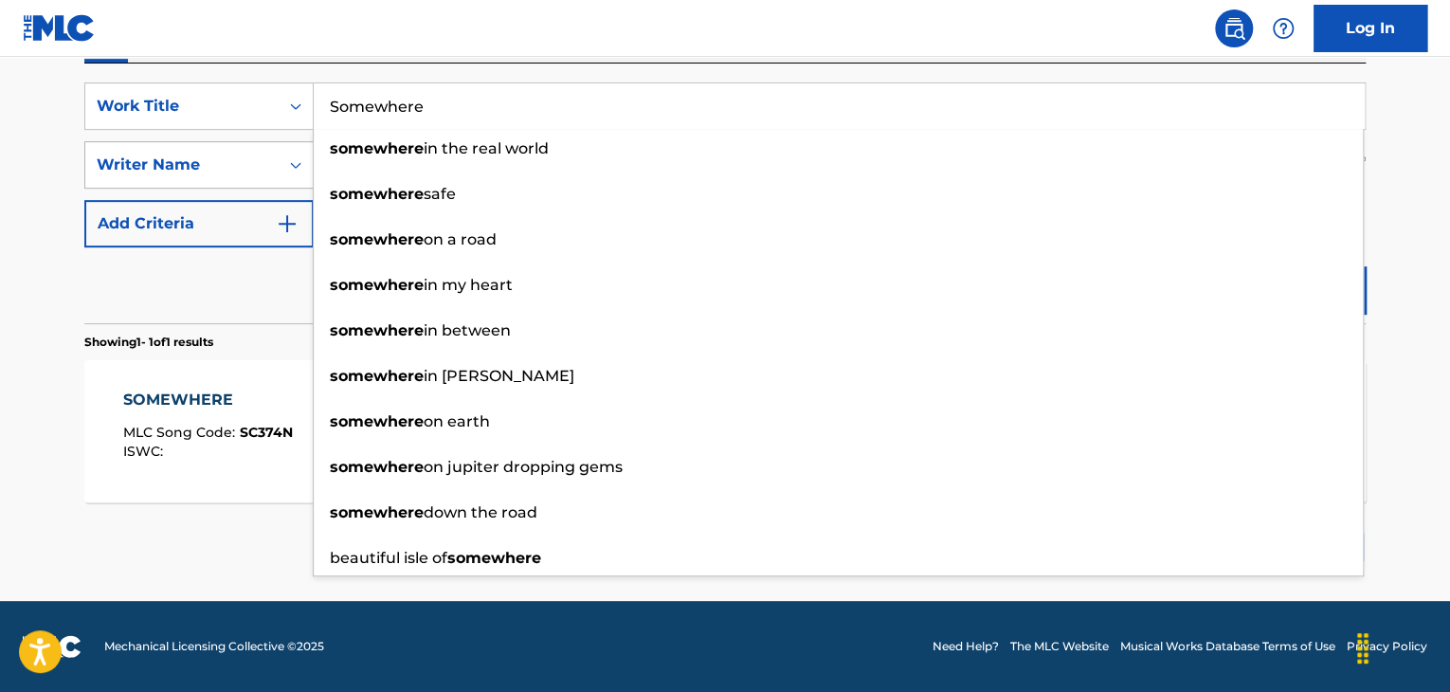
paste input "tick To You Like Glue [PERSON_NAME] [PERSON_NAME]"
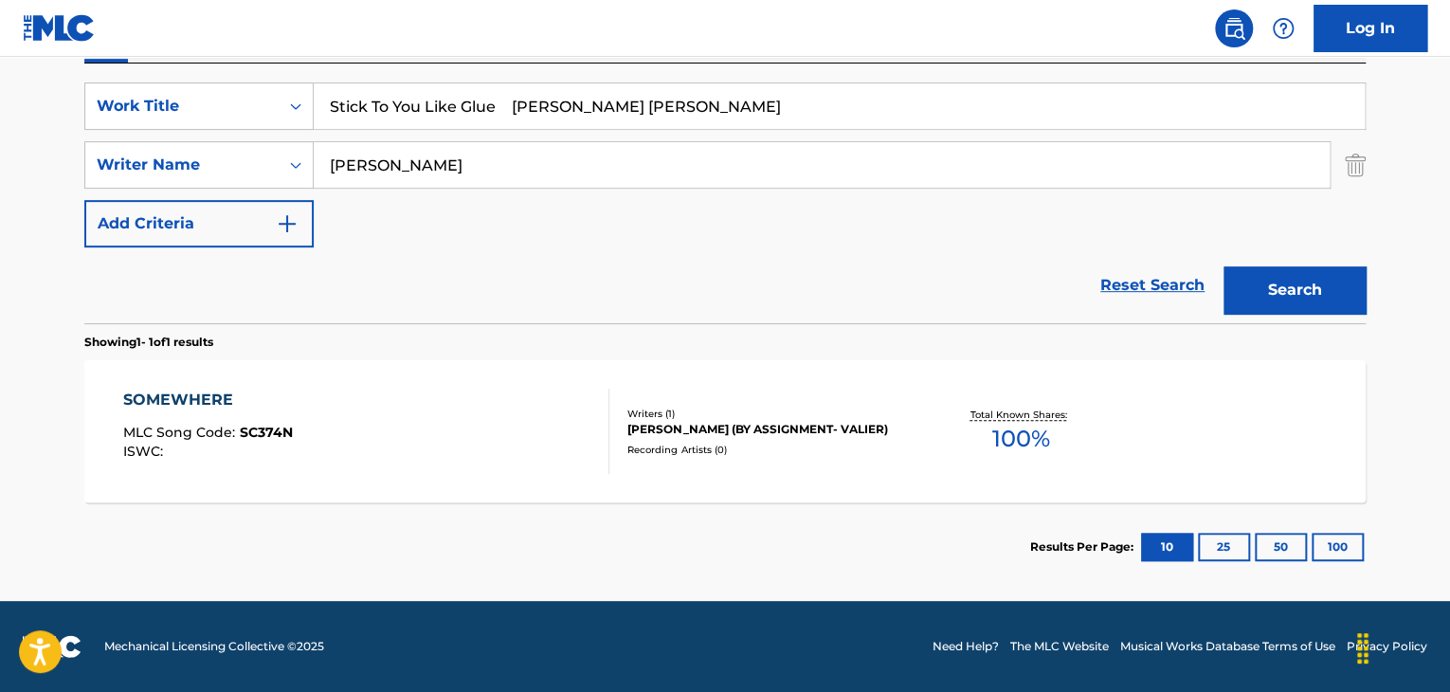
drag, startPoint x: 535, startPoint y: 103, endPoint x: 812, endPoint y: 134, distance: 279.4
click at [775, 126] on input "Stick To You Like Glue [PERSON_NAME] [PERSON_NAME]" at bounding box center [839, 105] width 1051 height 45
click at [556, 117] on input "Stick To You Like Glue [PERSON_NAME] [PERSON_NAME]" at bounding box center [839, 105] width 1051 height 45
drag, startPoint x: 508, startPoint y: 103, endPoint x: 883, endPoint y: 122, distance: 375.8
click at [819, 118] on input "Stick To You Like Glue [PERSON_NAME] [PERSON_NAME]" at bounding box center [839, 105] width 1051 height 45
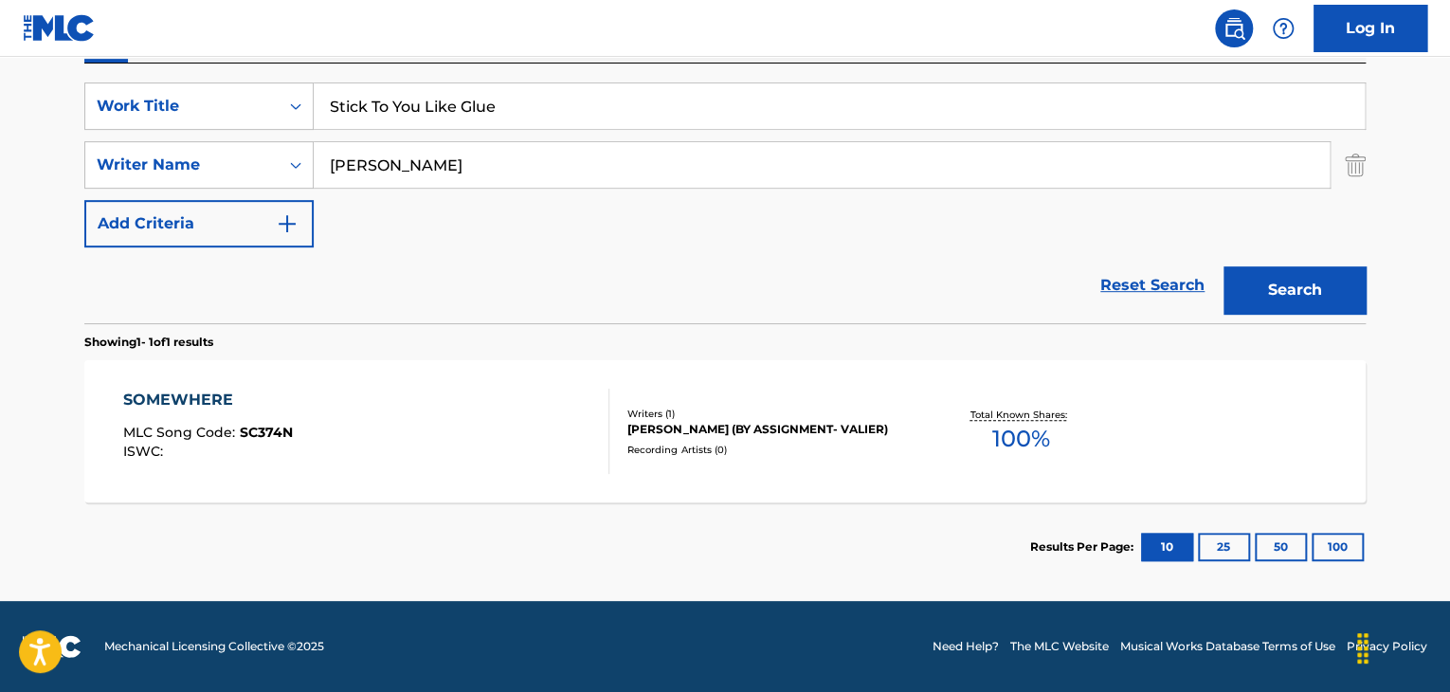
type input "Stick To You Like Glue"
drag, startPoint x: 599, startPoint y: 157, endPoint x: 110, endPoint y: 141, distance: 489.4
click at [120, 141] on div "SearchWithCriteria42f831ac-0aa8-4cac-9235-ce617fd9b67c Writer Name [PERSON_NAME]" at bounding box center [725, 164] width 1282 height 47
paste input "[PERSON_NAME] [PERSON_NAME]"
type input "[PERSON_NAME] [PERSON_NAME]"
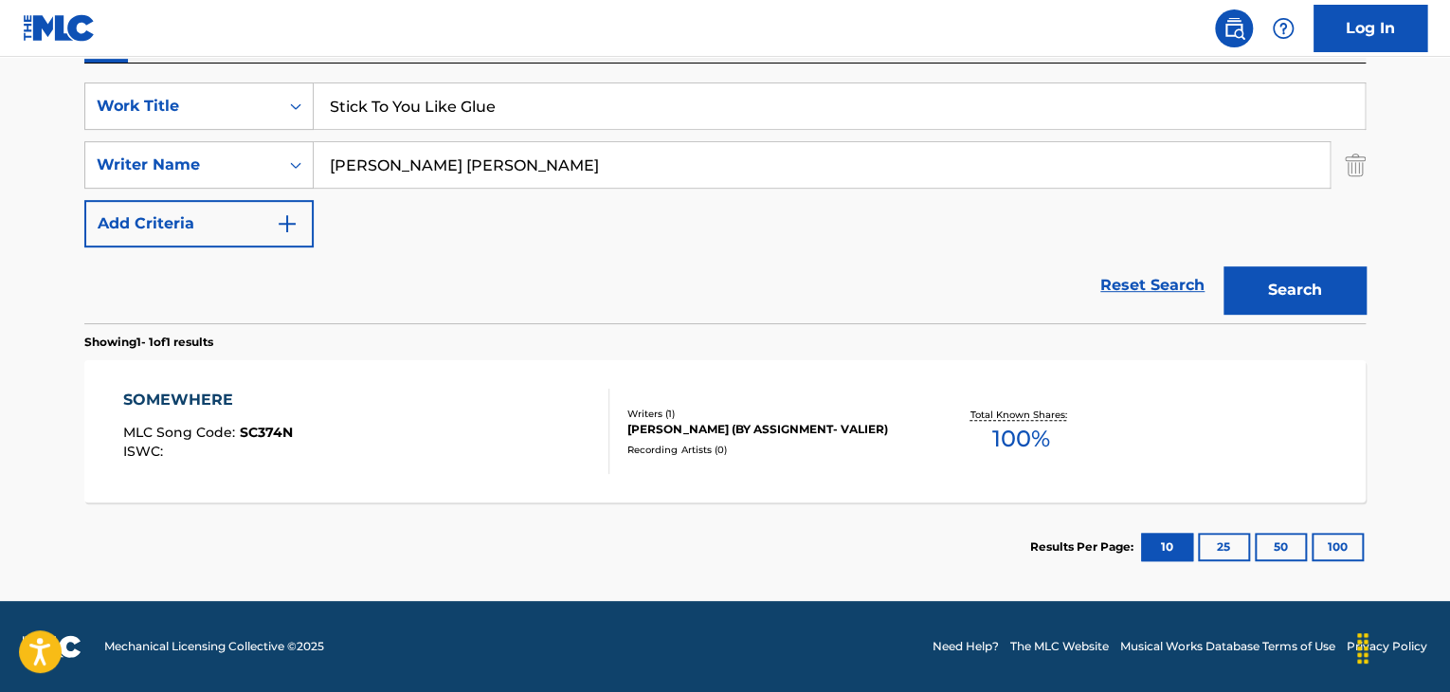
click at [1264, 282] on button "Search" at bounding box center [1295, 289] width 142 height 47
